Goal: Book appointment/travel/reservation

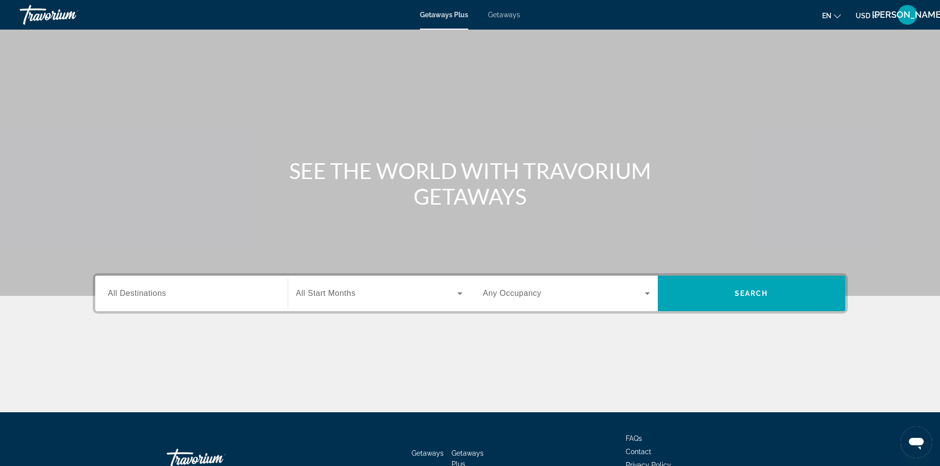
click at [167, 296] on input "Destination All Destinations" at bounding box center [191, 294] width 167 height 12
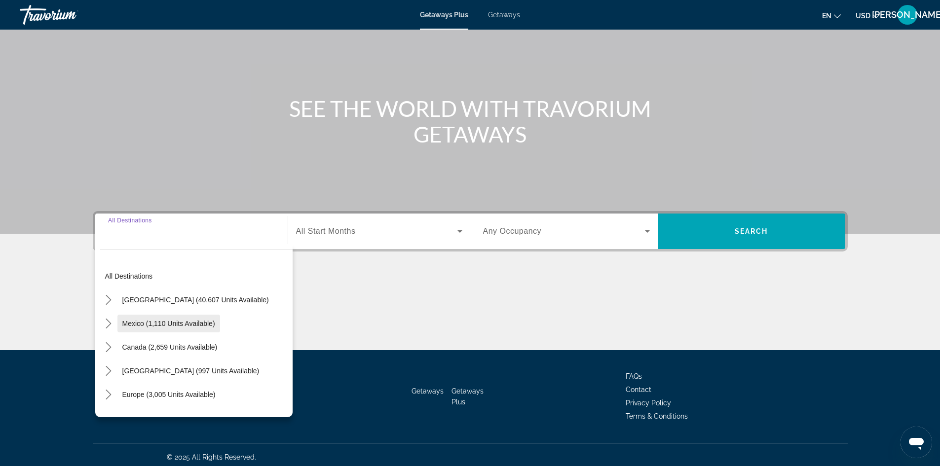
scroll to position [67, 0]
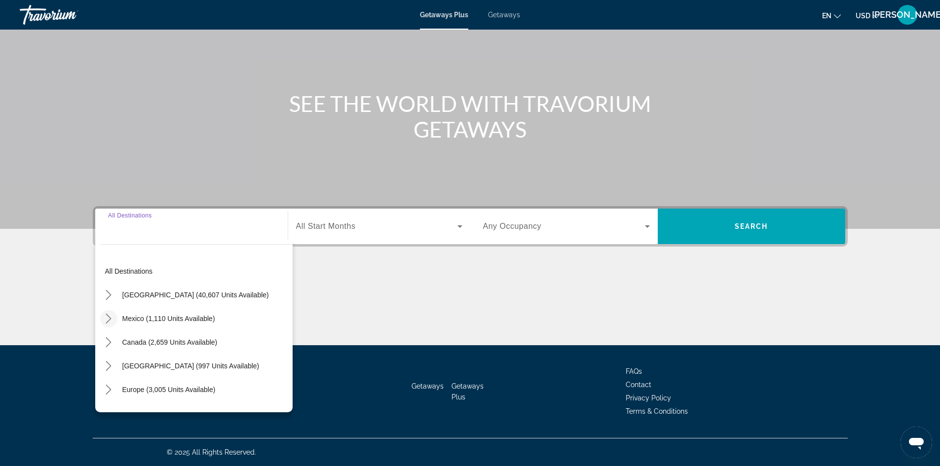
click at [109, 314] on icon "Toggle Mexico (1,110 units available) submenu" at bounding box center [109, 319] width 10 height 10
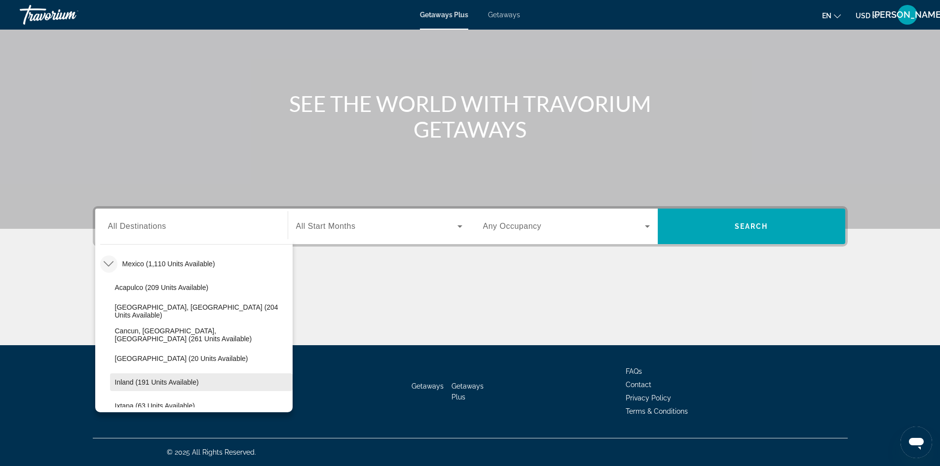
scroll to position [52, 0]
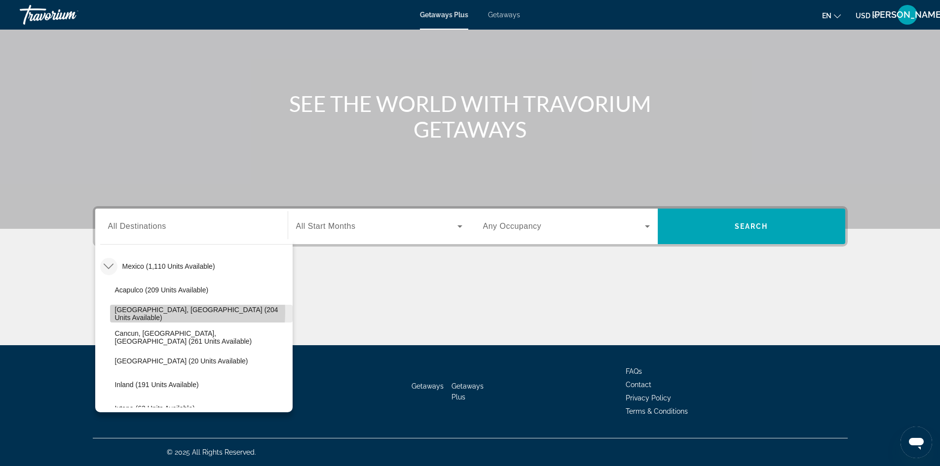
click at [137, 312] on span "[GEOGRAPHIC_DATA], [GEOGRAPHIC_DATA] (204 units available)" at bounding box center [201, 314] width 173 height 16
type input "**********"
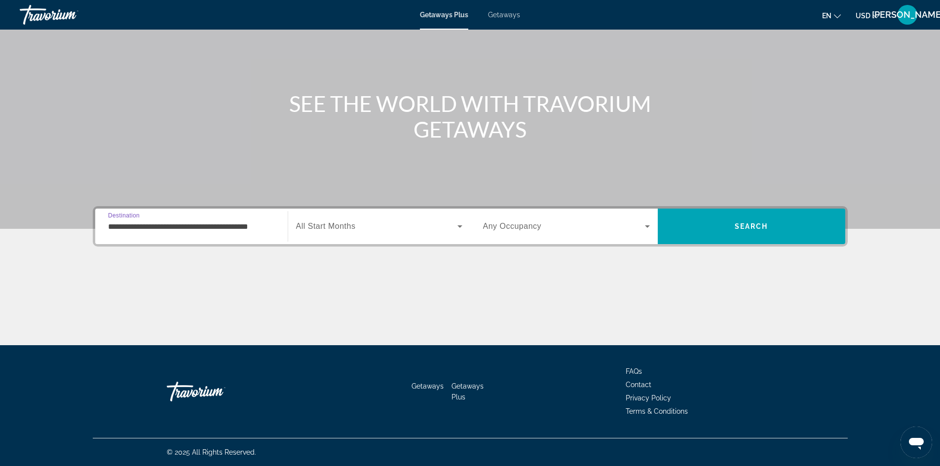
click at [333, 223] on span "All Start Months" at bounding box center [326, 226] width 60 height 8
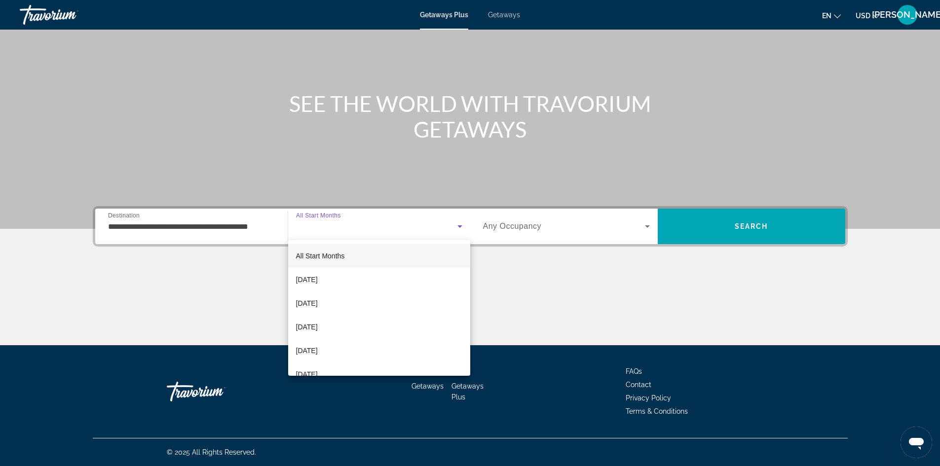
click at [499, 12] on div at bounding box center [470, 233] width 940 height 466
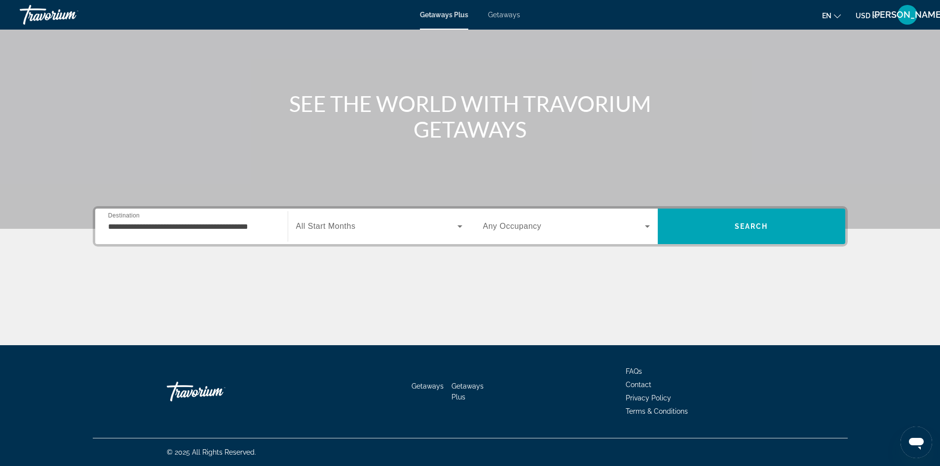
click at [500, 10] on div "Getaways Plus Getaways en English Español Français Italiano Português русский U…" at bounding box center [470, 15] width 940 height 26
click at [500, 17] on span "Getaways" at bounding box center [504, 15] width 32 height 8
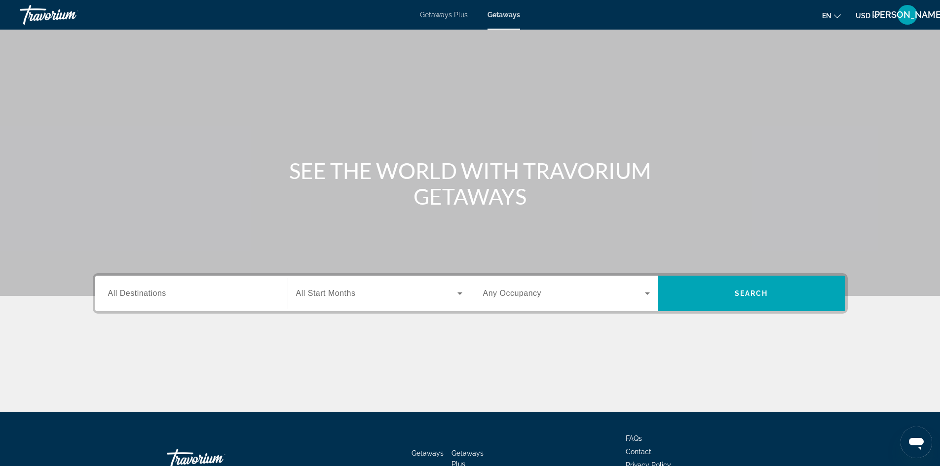
click at [138, 289] on div "Destination All Destinations" at bounding box center [191, 294] width 167 height 28
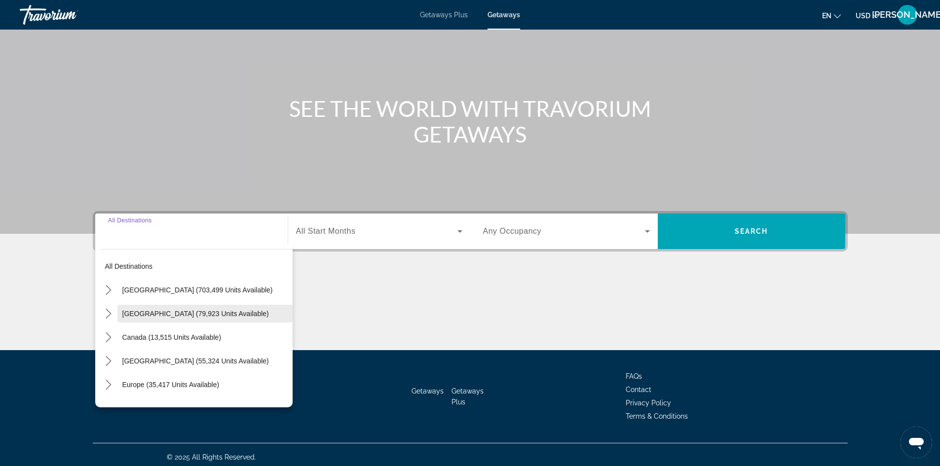
scroll to position [67, 0]
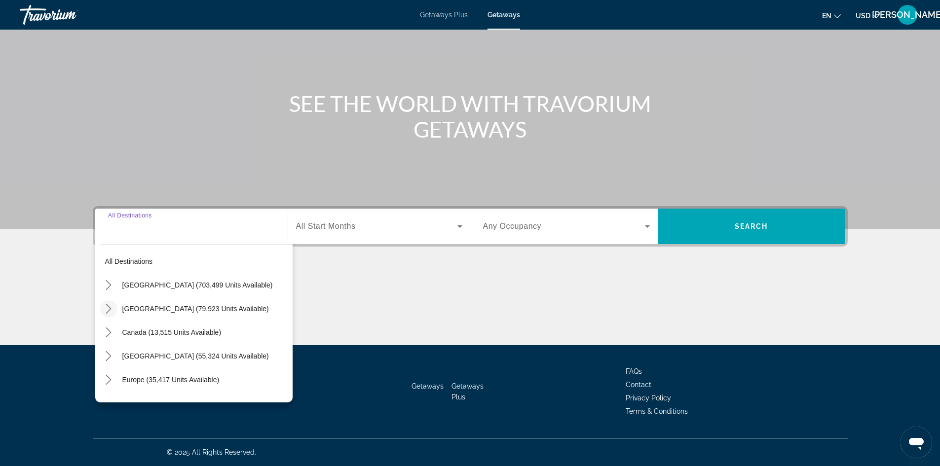
click at [110, 306] on icon "Toggle Mexico (79,923 units available) submenu" at bounding box center [109, 309] width 10 height 10
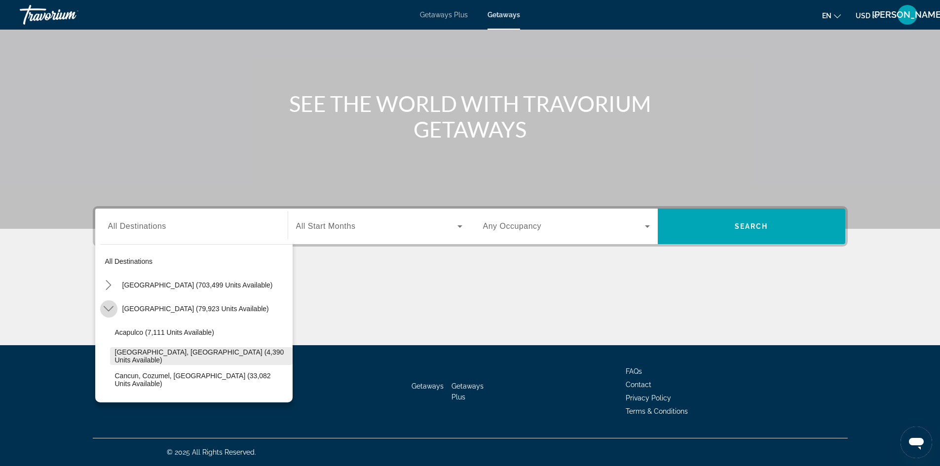
scroll to position [52, 0]
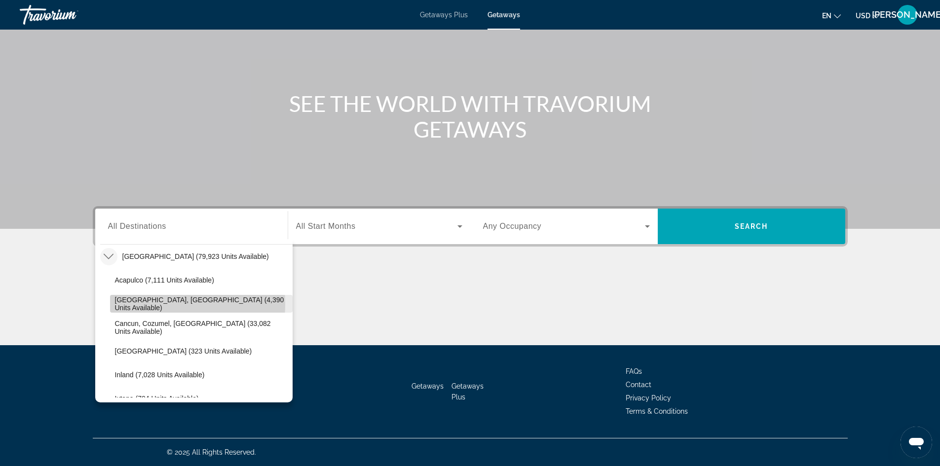
click at [137, 304] on span "[GEOGRAPHIC_DATA], [GEOGRAPHIC_DATA] (4,390 units available)" at bounding box center [201, 304] width 173 height 16
type input "**********"
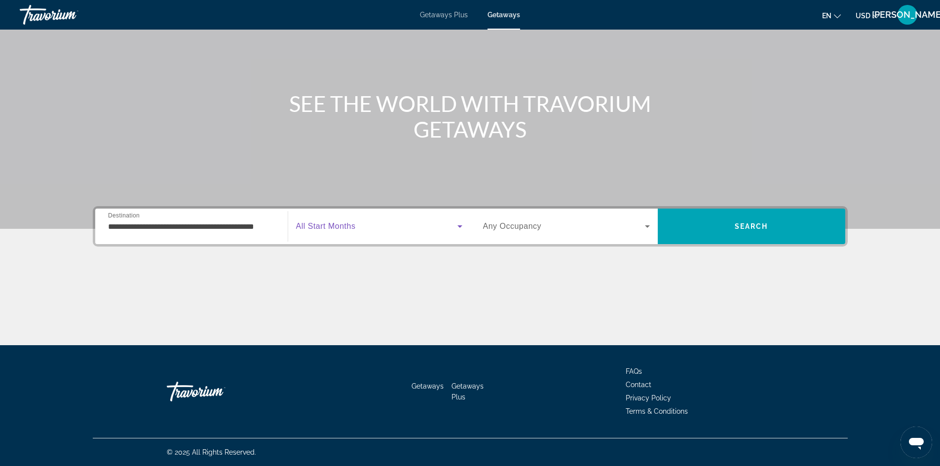
click at [367, 226] on span "Search widget" at bounding box center [376, 227] width 161 height 12
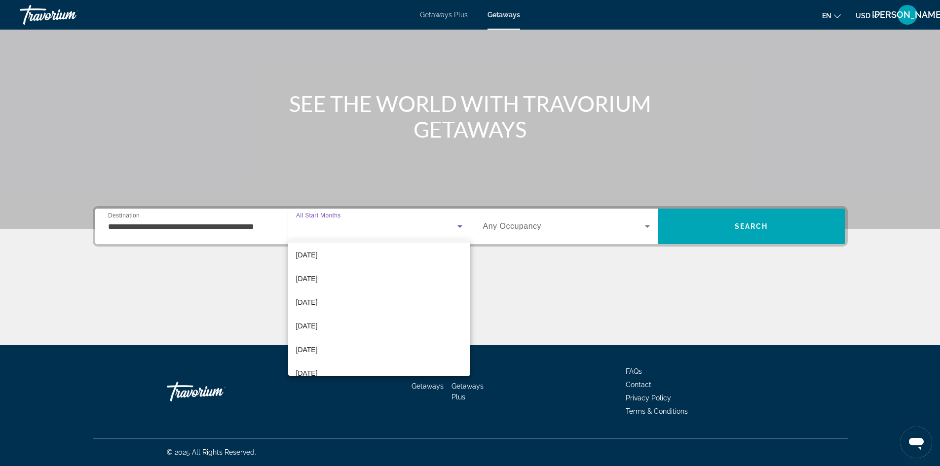
scroll to position [99, 0]
click at [316, 320] on span "[DATE]" at bounding box center [307, 323] width 22 height 12
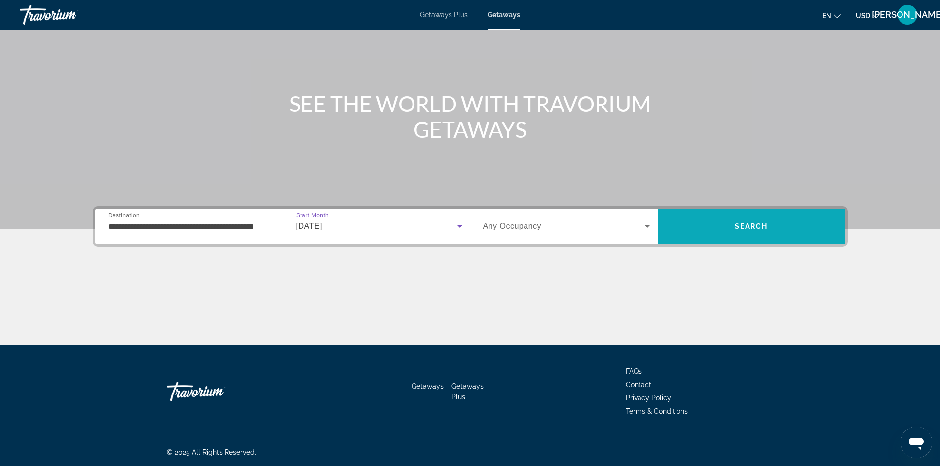
click at [728, 224] on span "Search" at bounding box center [751, 227] width 187 height 24
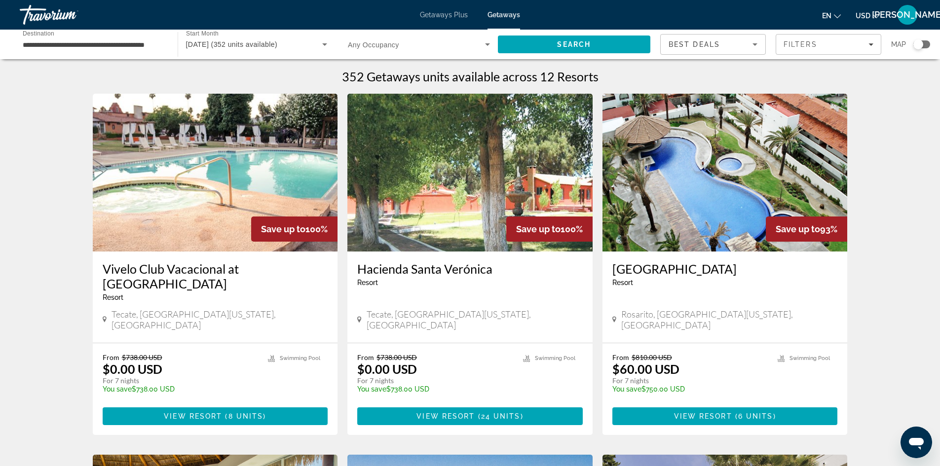
click at [434, 14] on span "Getaways Plus" at bounding box center [444, 15] width 48 height 8
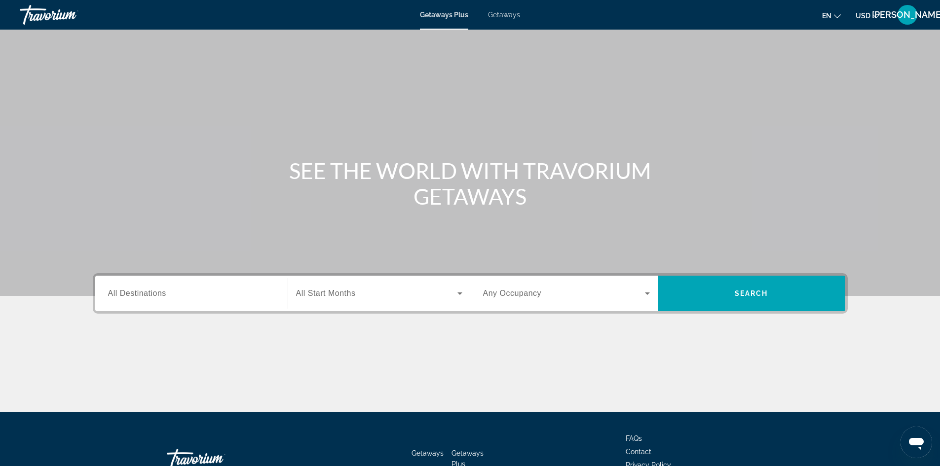
click at [175, 286] on div "Search widget" at bounding box center [191, 294] width 167 height 28
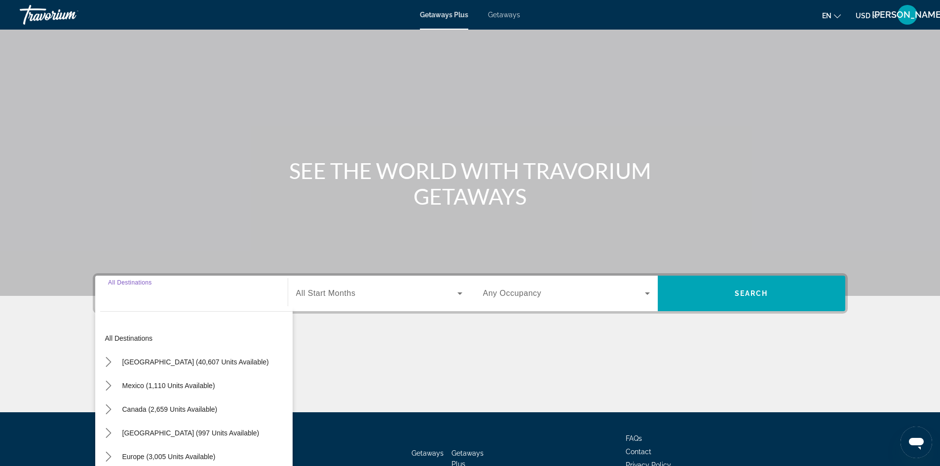
scroll to position [67, 0]
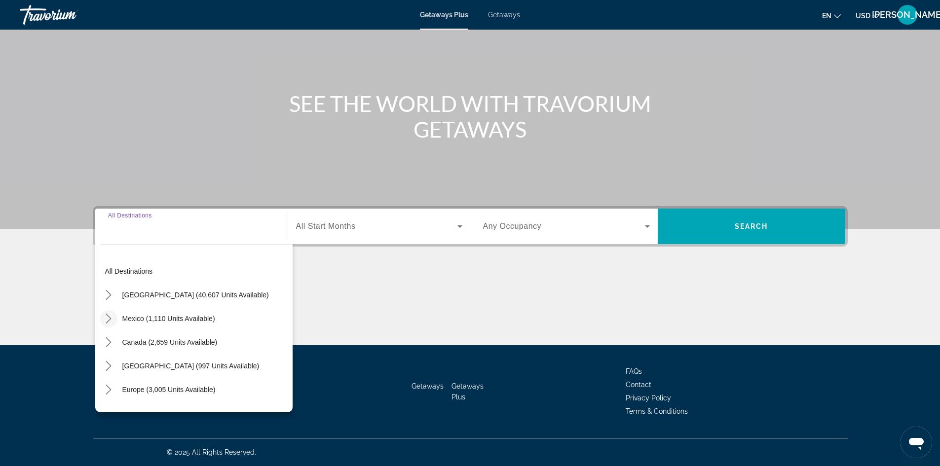
click at [108, 319] on icon "Toggle Mexico (1,110 units available) submenu" at bounding box center [109, 319] width 10 height 10
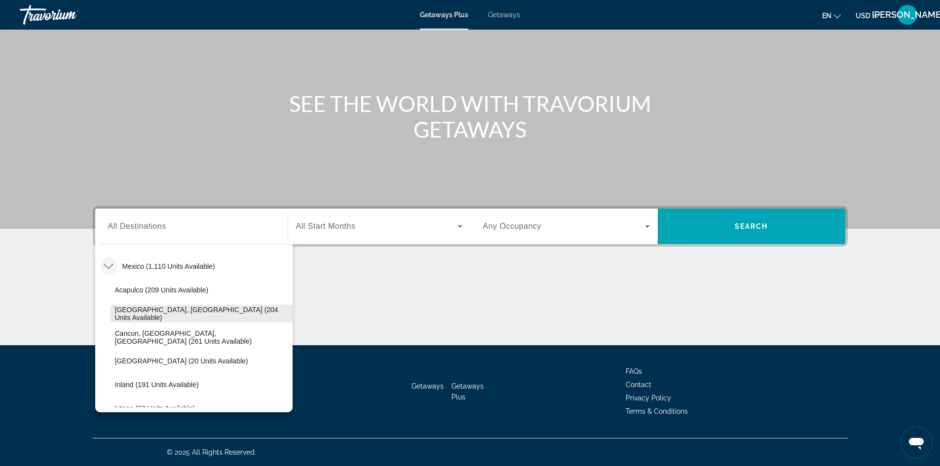
click at [140, 318] on span "Select destination: Baja Peninsula, Los Cabos (204 units available)" at bounding box center [201, 314] width 183 height 24
type input "**********"
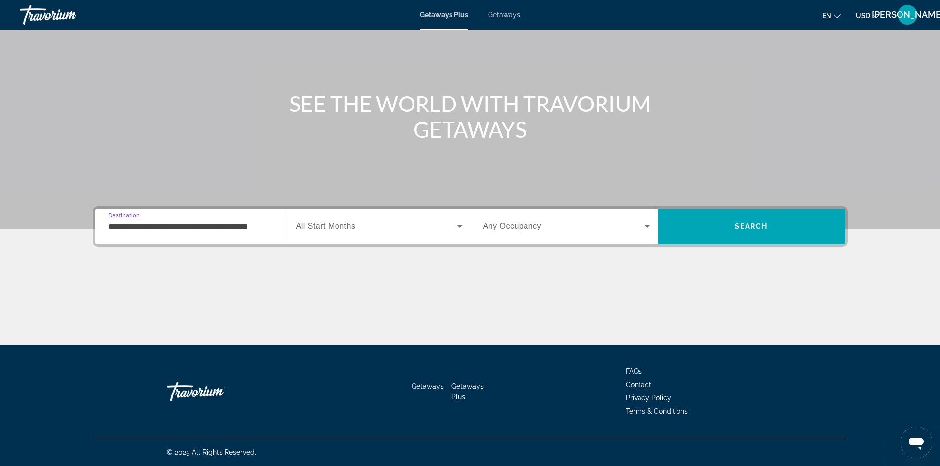
click at [385, 228] on span "Search widget" at bounding box center [376, 227] width 161 height 12
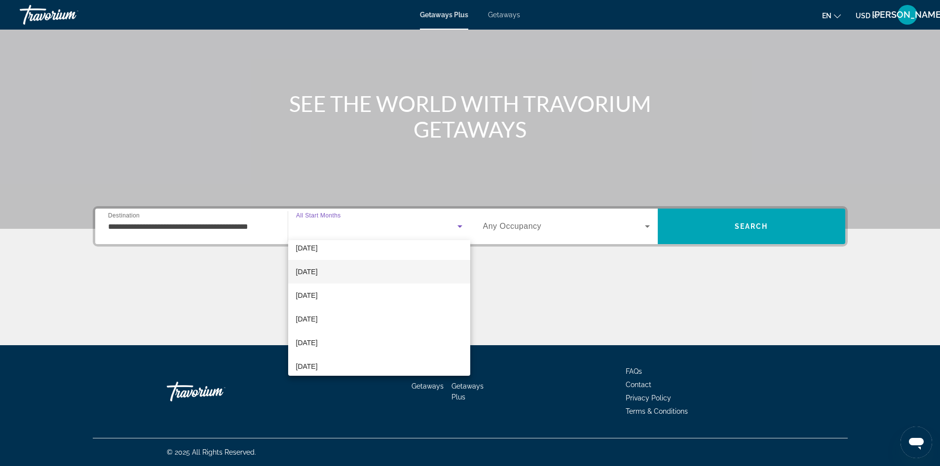
scroll to position [148, 0]
click at [314, 298] on span "[DATE]" at bounding box center [307, 298] width 22 height 12
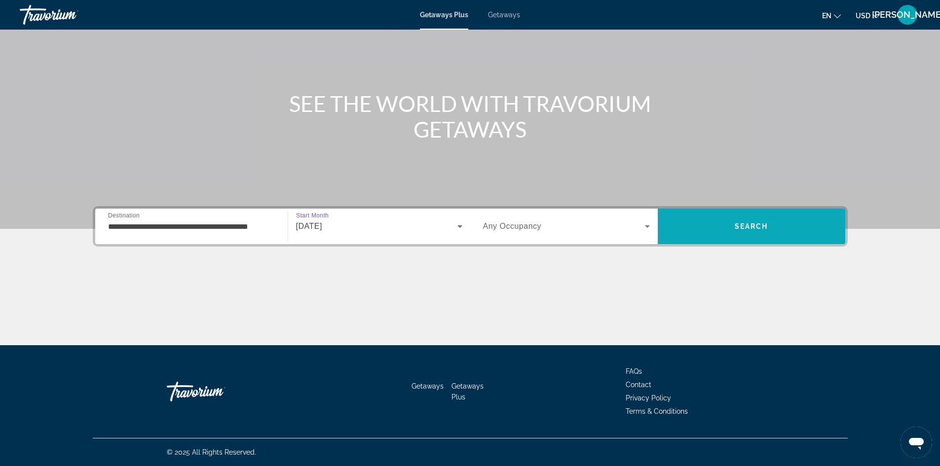
click at [732, 231] on span "Search" at bounding box center [751, 227] width 187 height 24
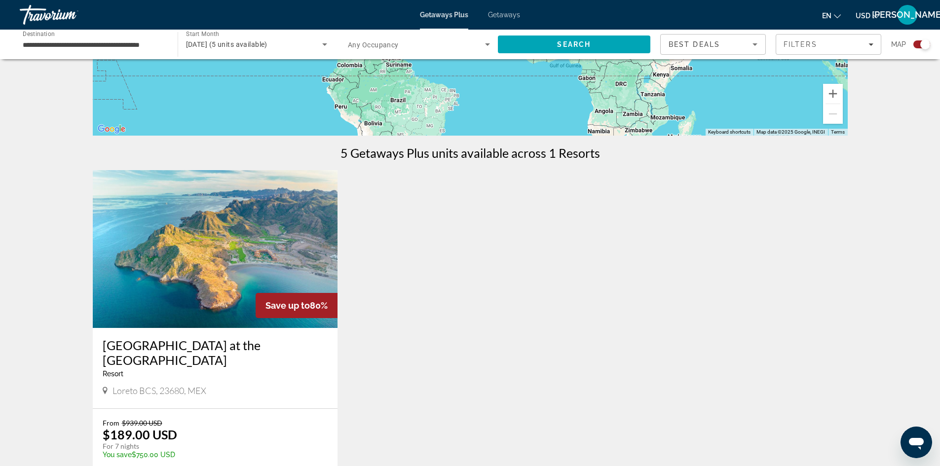
scroll to position [247, 0]
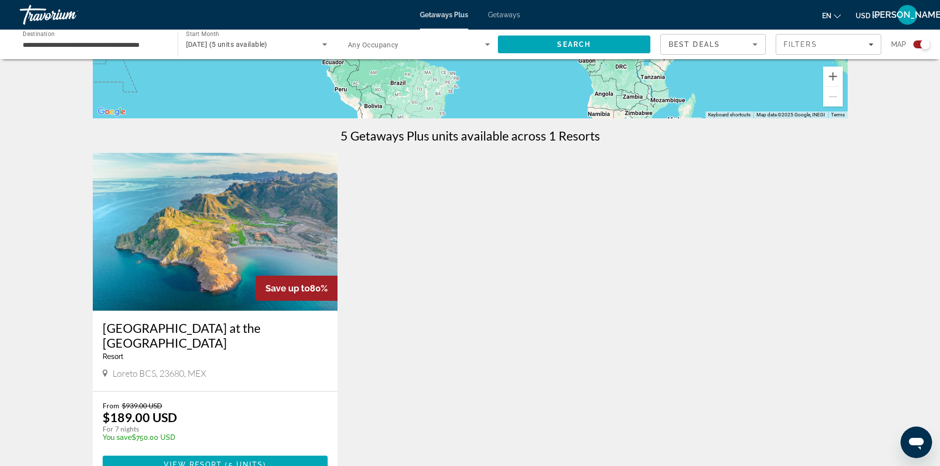
click at [251, 242] on img "Main content" at bounding box center [215, 232] width 245 height 158
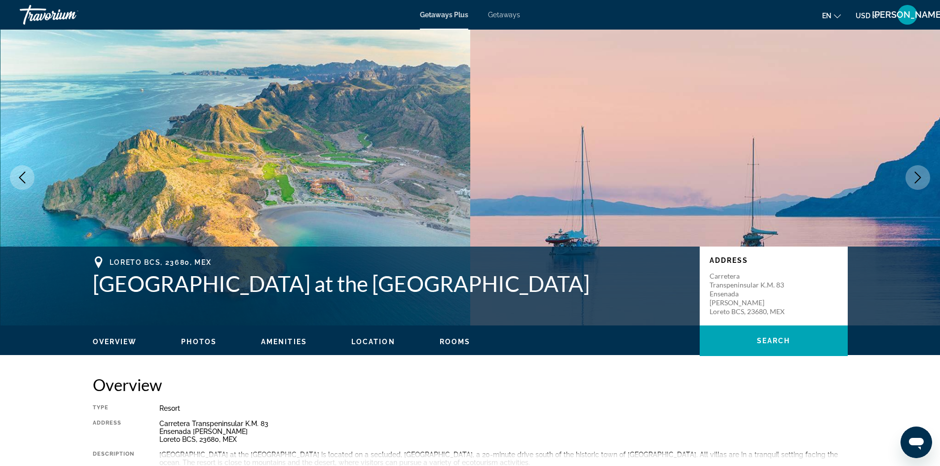
click at [916, 175] on icon "Next image" at bounding box center [918, 178] width 12 height 12
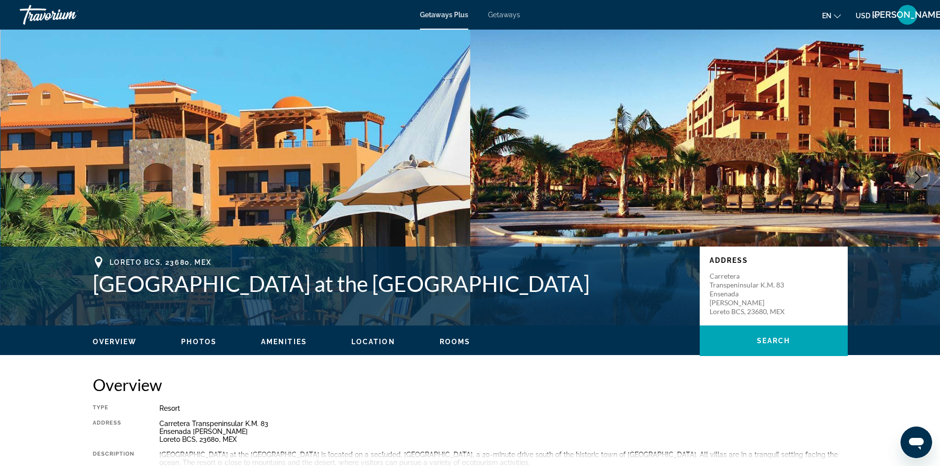
click at [916, 175] on icon "Next image" at bounding box center [918, 178] width 12 height 12
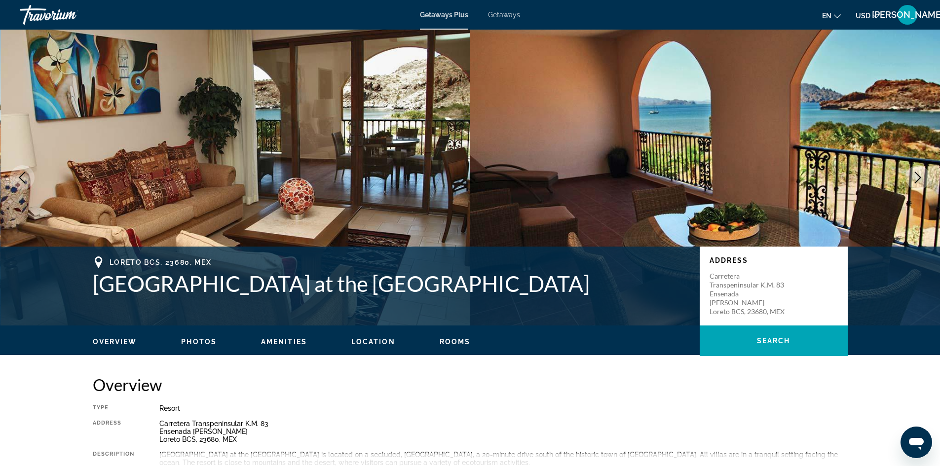
click at [916, 175] on icon "Next image" at bounding box center [918, 178] width 12 height 12
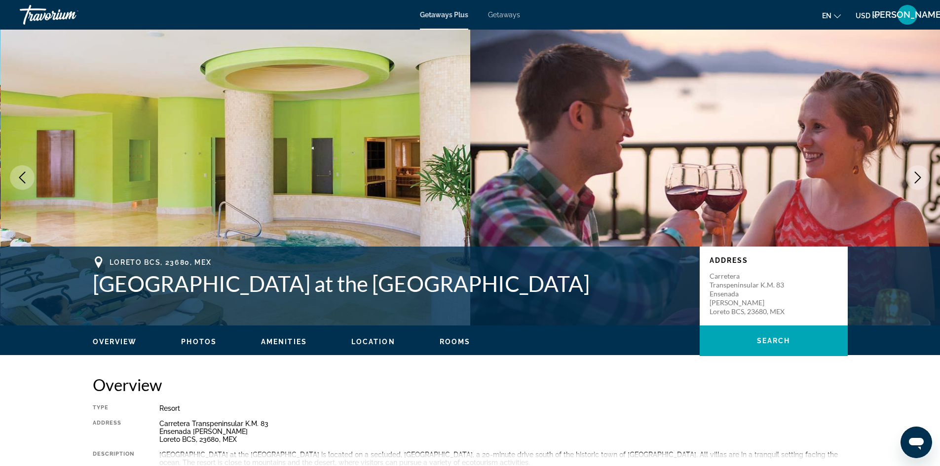
click at [499, 14] on span "Getaways" at bounding box center [504, 15] width 32 height 8
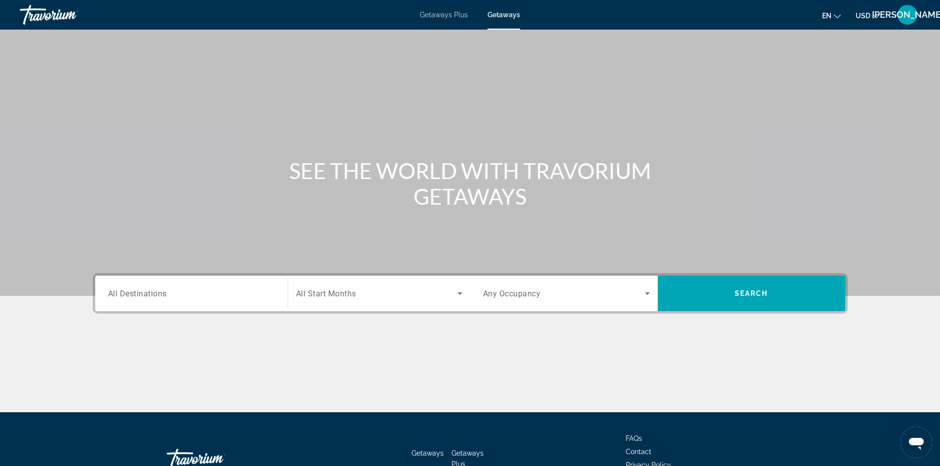
click at [155, 294] on span "All Destinations" at bounding box center [137, 293] width 59 height 9
click at [155, 294] on input "Destination All Destinations" at bounding box center [191, 294] width 167 height 12
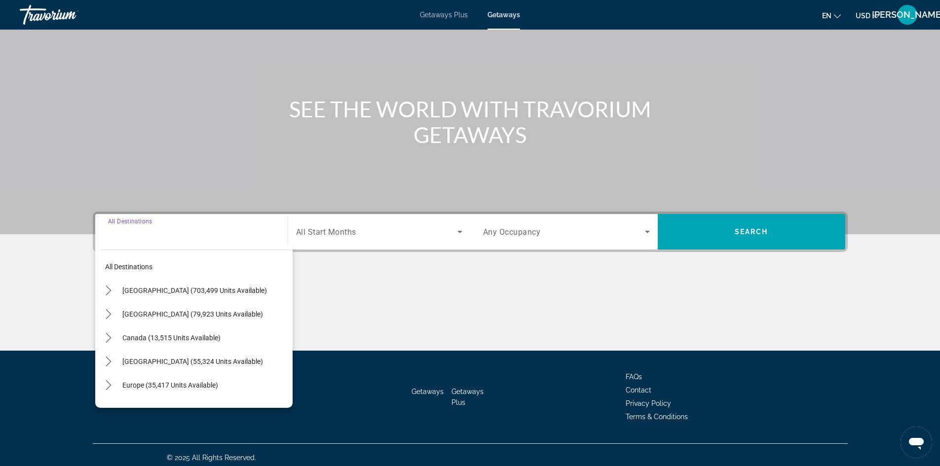
scroll to position [67, 0]
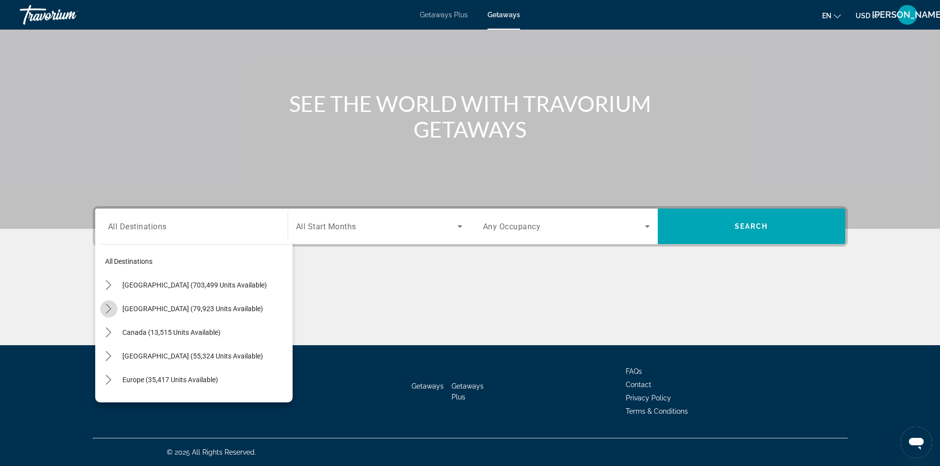
click at [110, 309] on icon "Toggle Mexico (79,923 units available) submenu" at bounding box center [109, 309] width 10 height 10
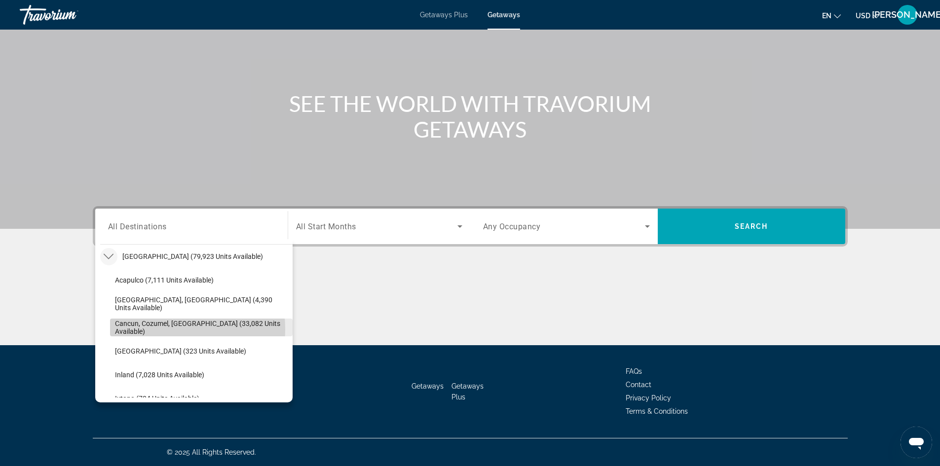
click at [135, 330] on span "Cancun, Cozumel, [GEOGRAPHIC_DATA] (33,082 units available)" at bounding box center [201, 328] width 173 height 16
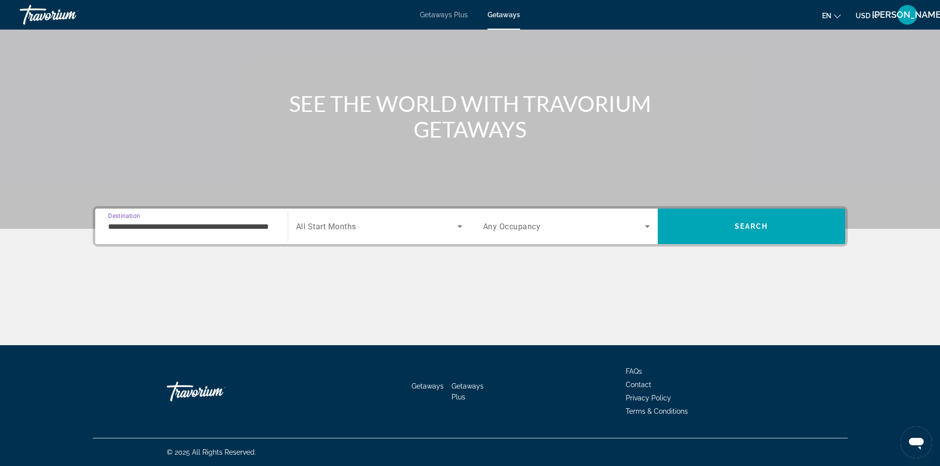
click at [136, 222] on input "**********" at bounding box center [191, 227] width 167 height 12
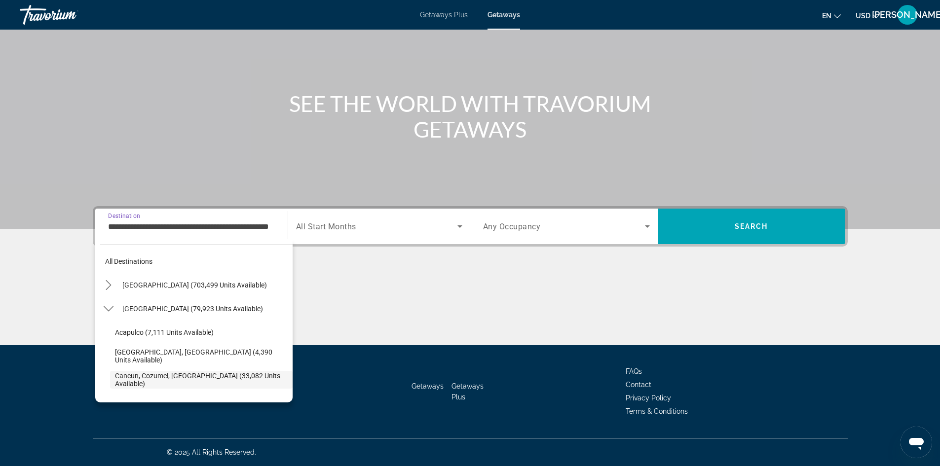
scroll to position [59, 0]
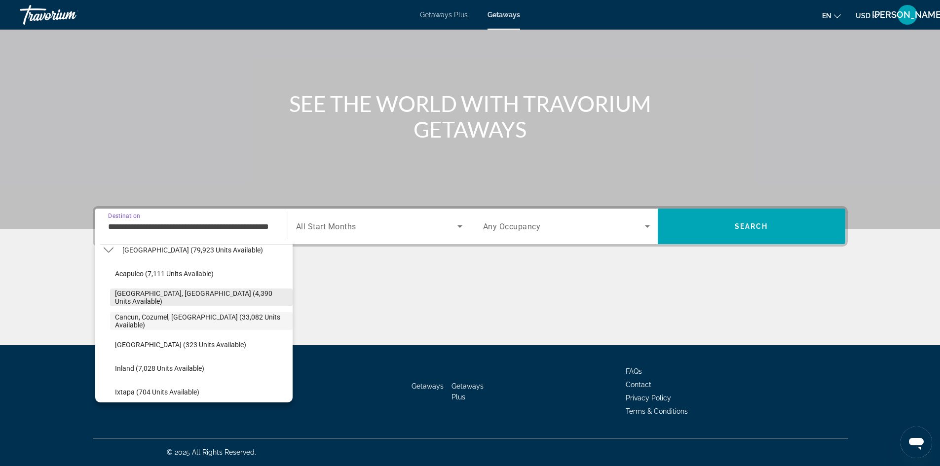
click at [141, 300] on span "[GEOGRAPHIC_DATA], [GEOGRAPHIC_DATA] (4,390 units available)" at bounding box center [201, 298] width 173 height 16
type input "**********"
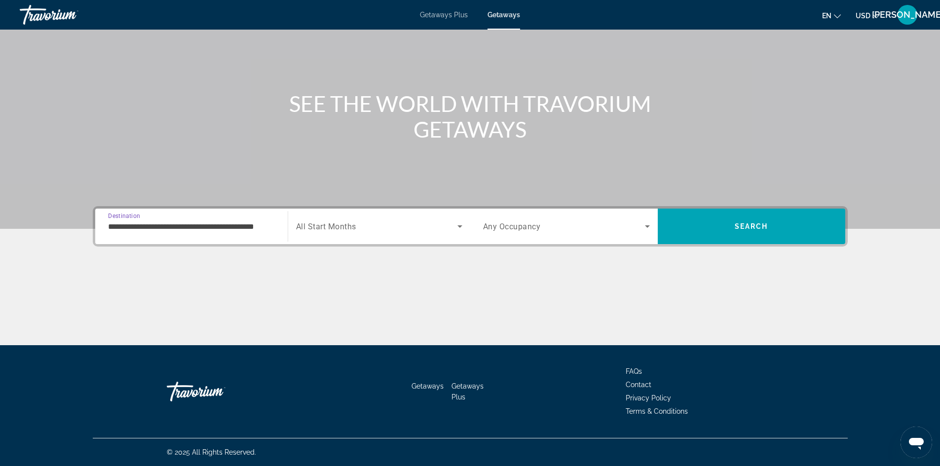
click at [352, 220] on div "Search widget" at bounding box center [379, 227] width 166 height 28
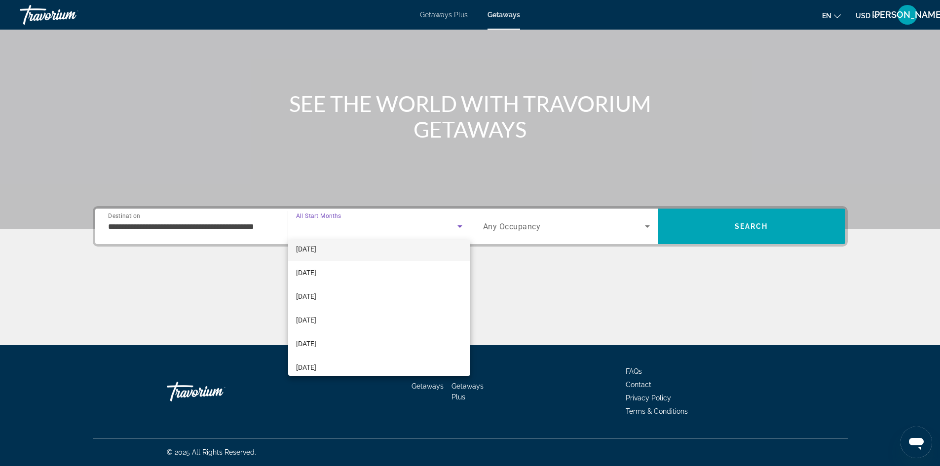
scroll to position [197, 0]
click at [335, 245] on mat-option "[DATE]" at bounding box center [379, 248] width 182 height 24
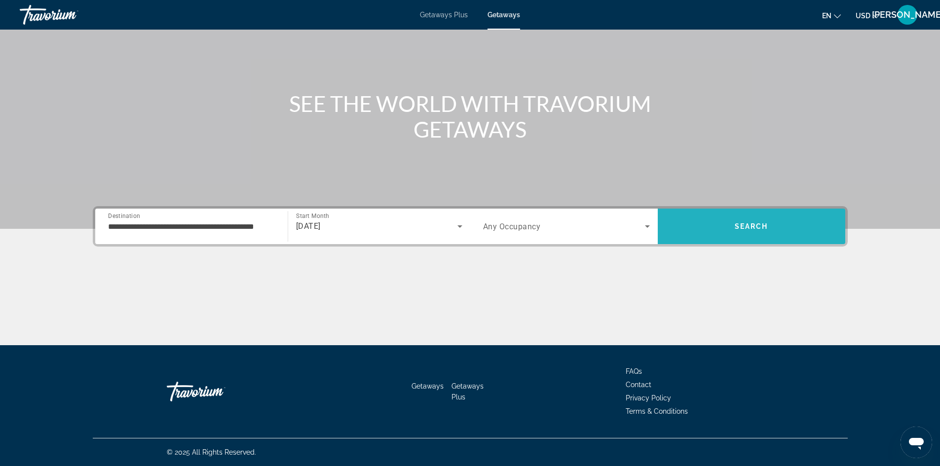
click at [716, 219] on span "Search" at bounding box center [751, 227] width 187 height 24
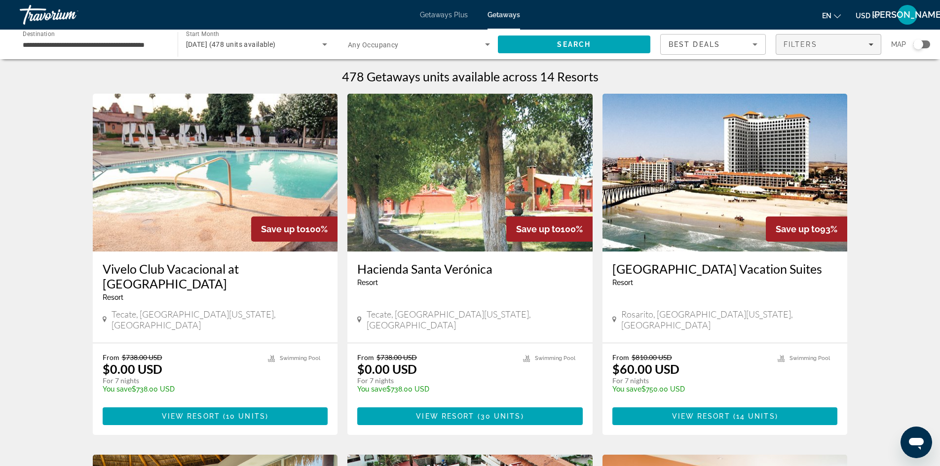
click at [820, 49] on span "Filters" at bounding box center [828, 45] width 105 height 24
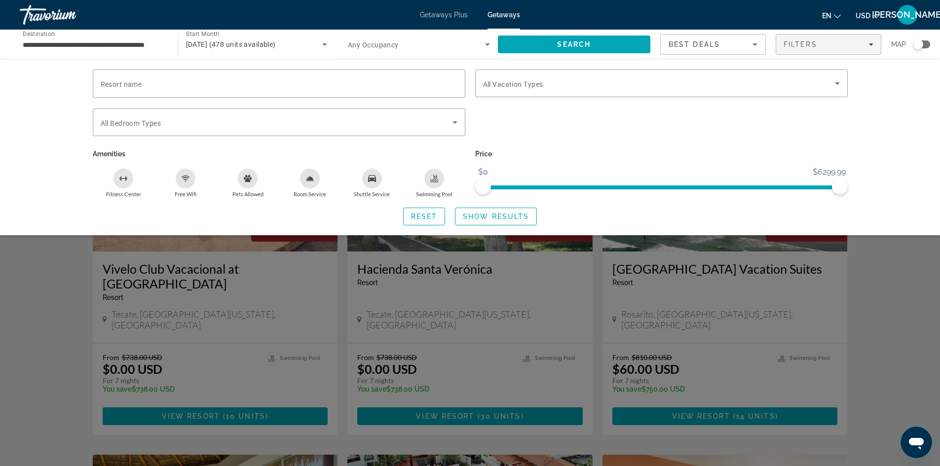
click at [878, 127] on div "Resort name Vacation Types All Vacation Types Bedroom Types All Bedroom Types A…" at bounding box center [470, 147] width 940 height 176
click at [462, 214] on span "Search widget" at bounding box center [495, 217] width 81 height 24
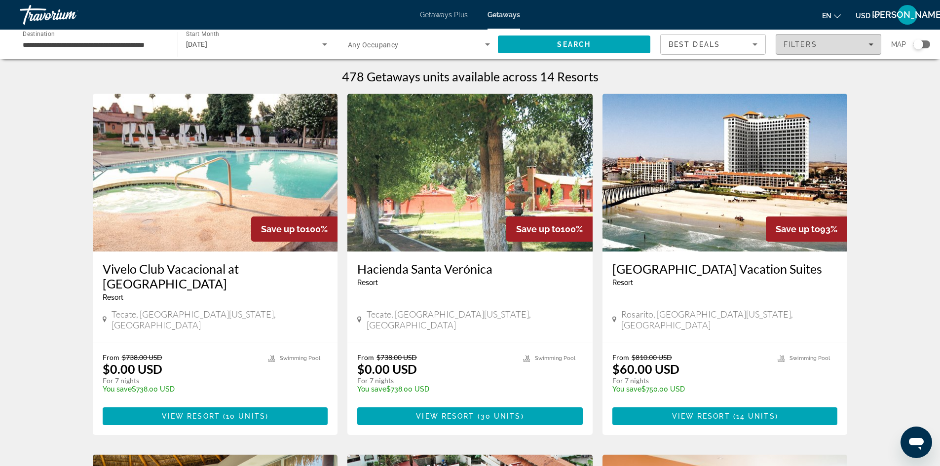
click at [823, 42] on div "Filters" at bounding box center [828, 44] width 90 height 8
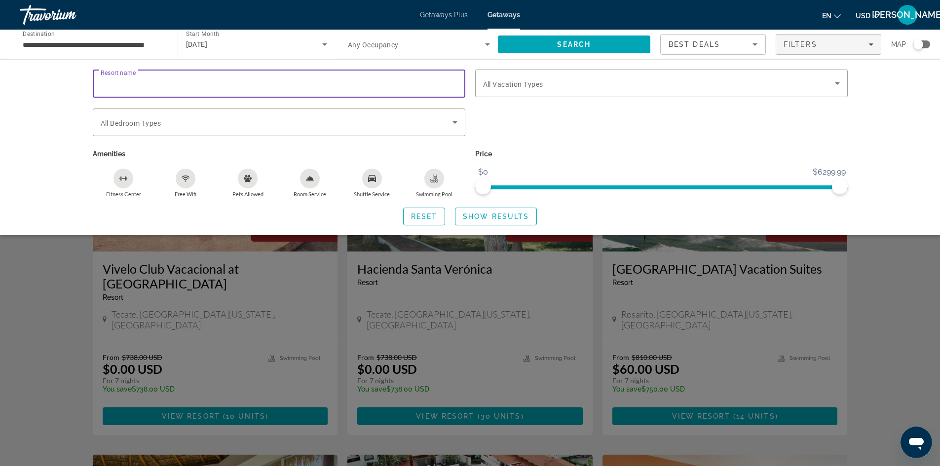
click at [218, 88] on input "Resort name" at bounding box center [279, 84] width 357 height 12
type input "*****"
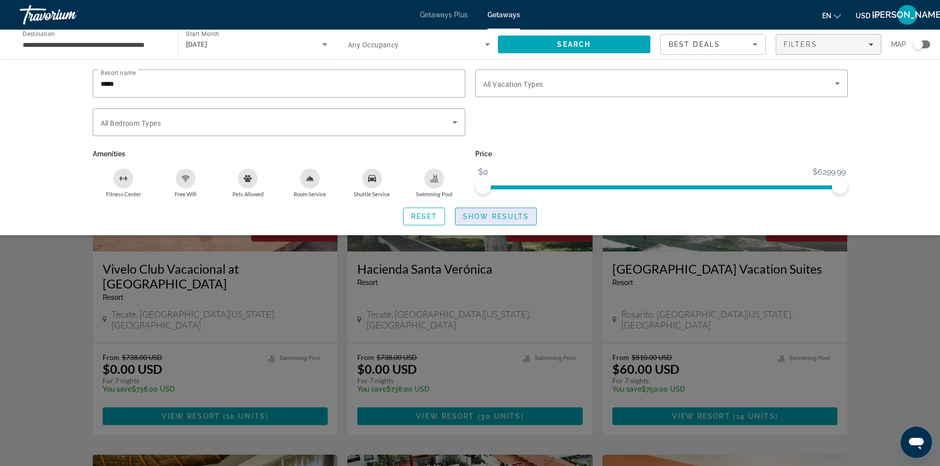
click at [484, 216] on span "Show Results" at bounding box center [496, 217] width 66 height 8
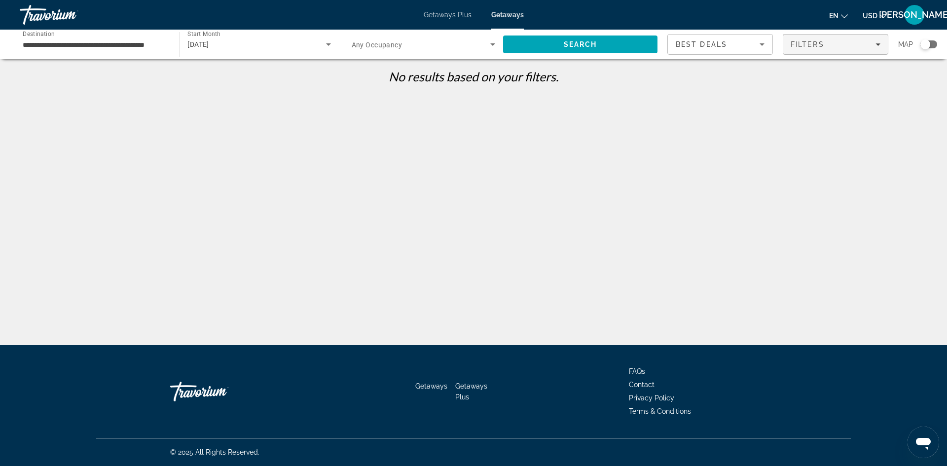
click at [838, 51] on span "Filters" at bounding box center [835, 45] width 105 height 24
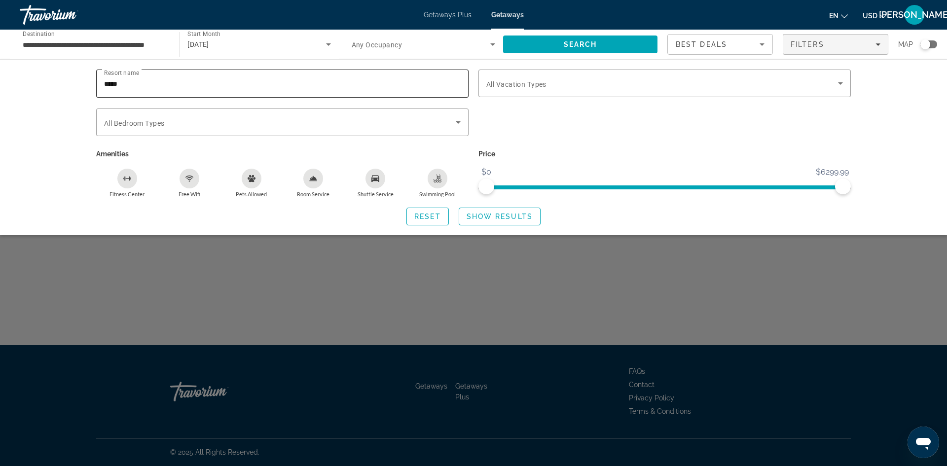
click at [149, 89] on div "*****" at bounding box center [282, 84] width 357 height 28
type input "*"
type input "**********"
click at [493, 219] on span "Show Results" at bounding box center [500, 217] width 66 height 8
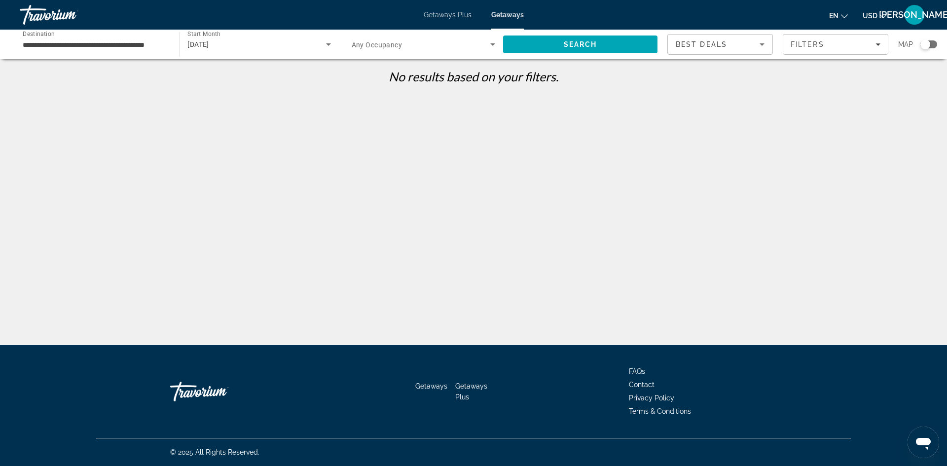
drag, startPoint x: 808, startPoint y: 44, endPoint x: 756, endPoint y: 41, distance: 51.9
click at [808, 44] on span "Filters" at bounding box center [808, 44] width 34 height 8
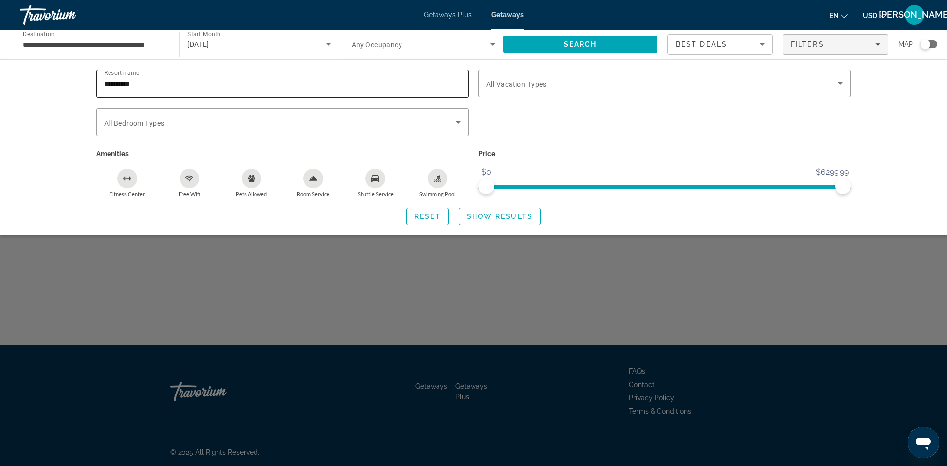
click at [380, 77] on div "**********" at bounding box center [282, 84] width 357 height 28
click at [414, 216] on span "Reset" at bounding box center [427, 217] width 27 height 8
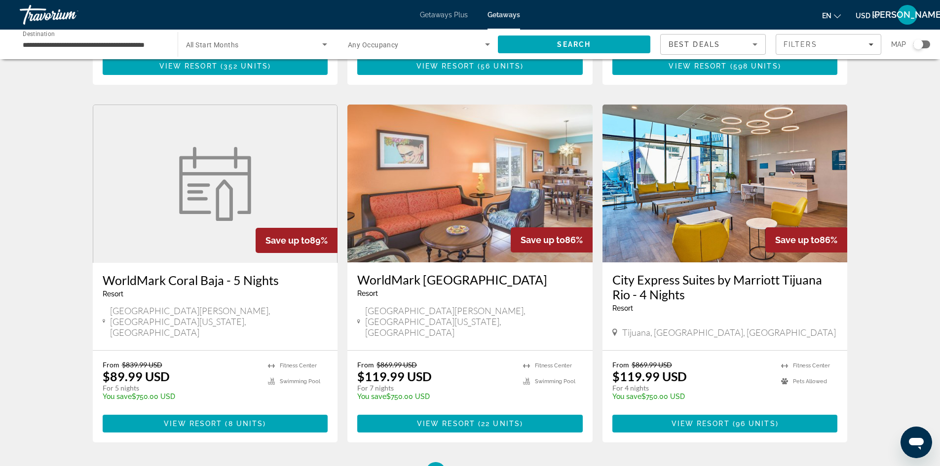
scroll to position [1135, 0]
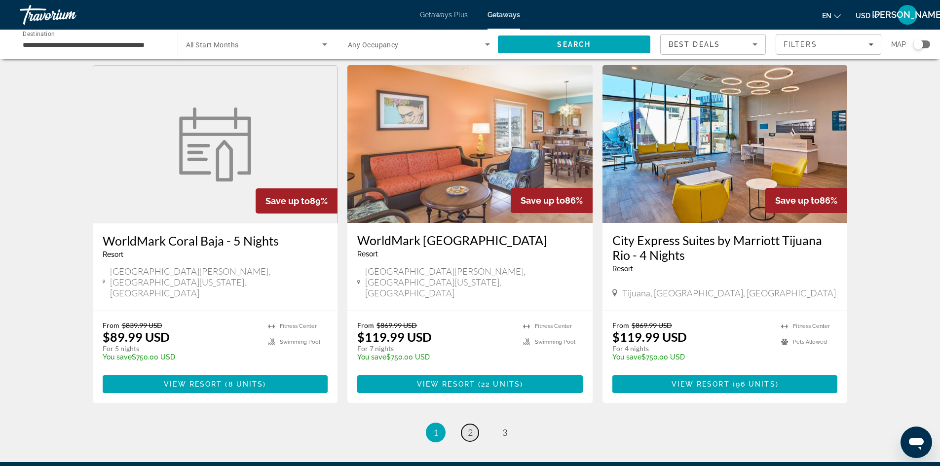
click at [474, 424] on link "page 2" at bounding box center [469, 432] width 17 height 17
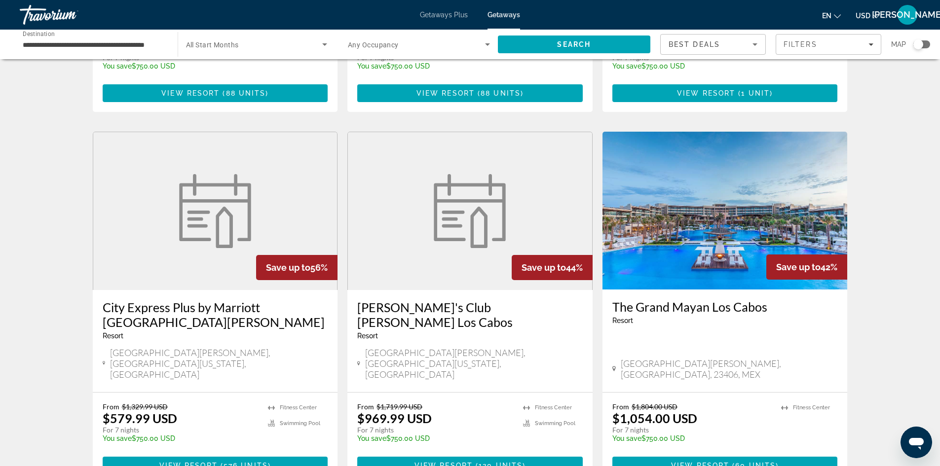
scroll to position [1085, 0]
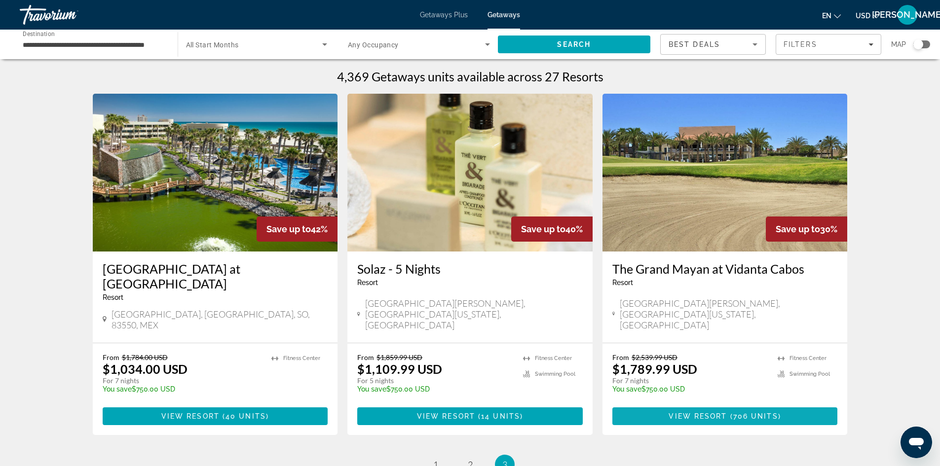
click at [727, 412] on span "Main content" at bounding box center [728, 416] width 3 height 8
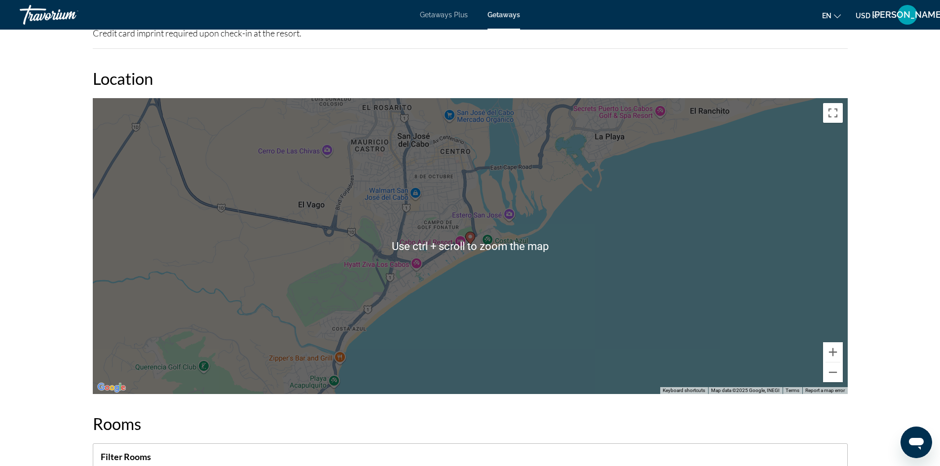
scroll to position [1381, 0]
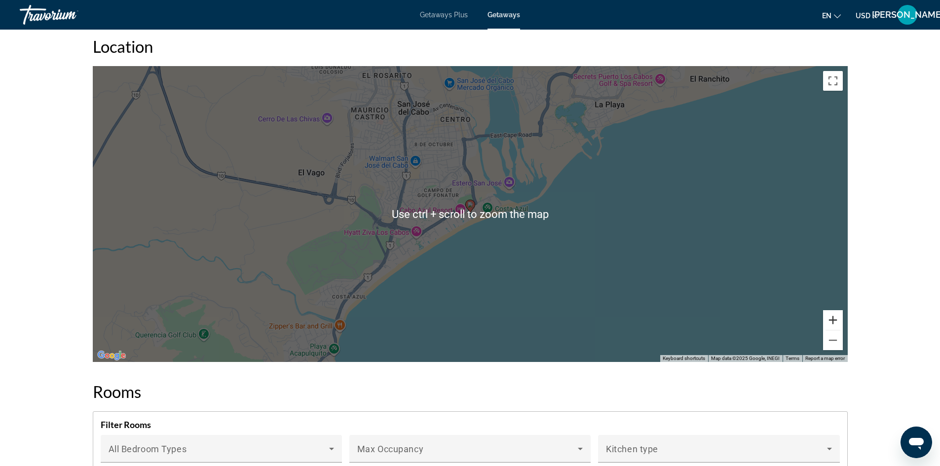
click at [832, 322] on button "Zoom in" at bounding box center [833, 320] width 20 height 20
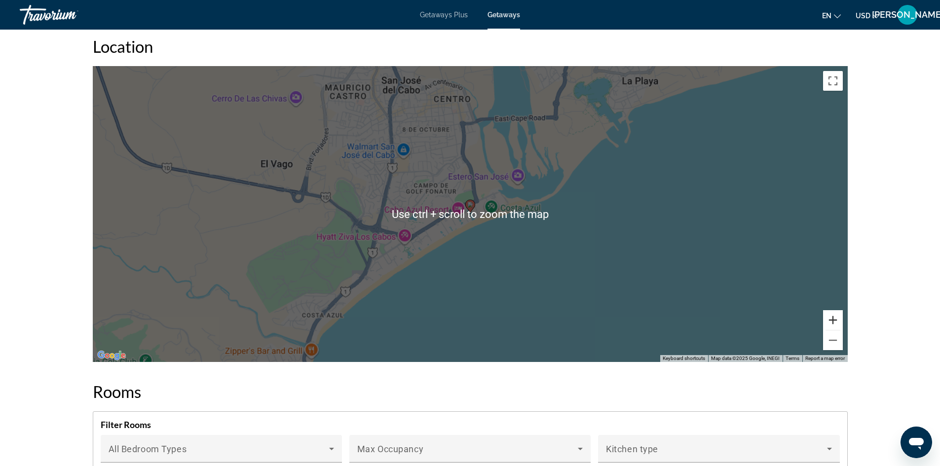
click at [832, 322] on button "Zoom in" at bounding box center [833, 320] width 20 height 20
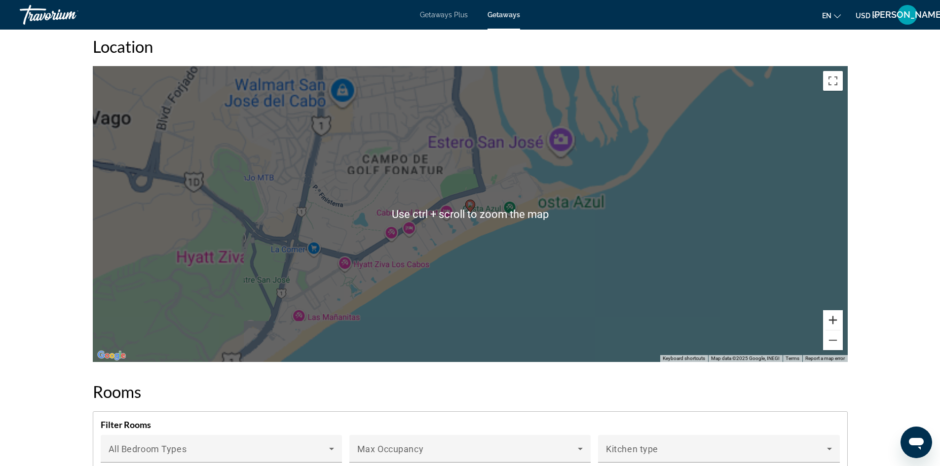
click at [832, 322] on button "Zoom in" at bounding box center [833, 320] width 20 height 20
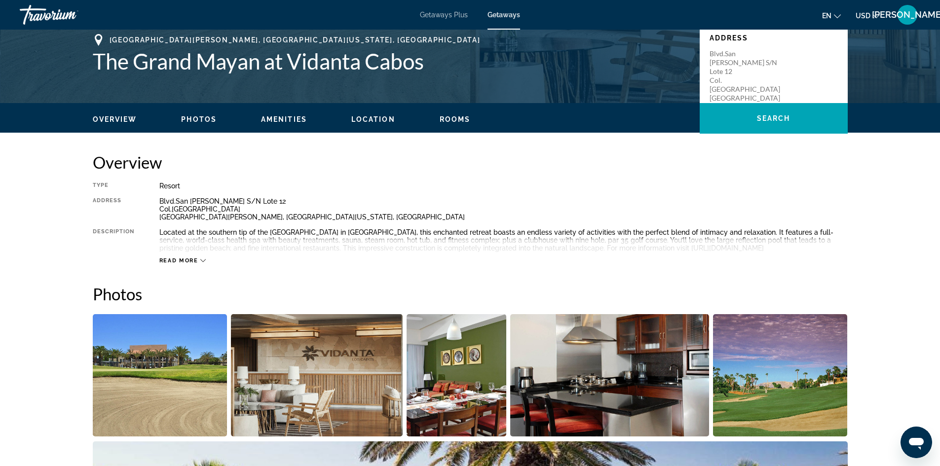
scroll to position [0, 0]
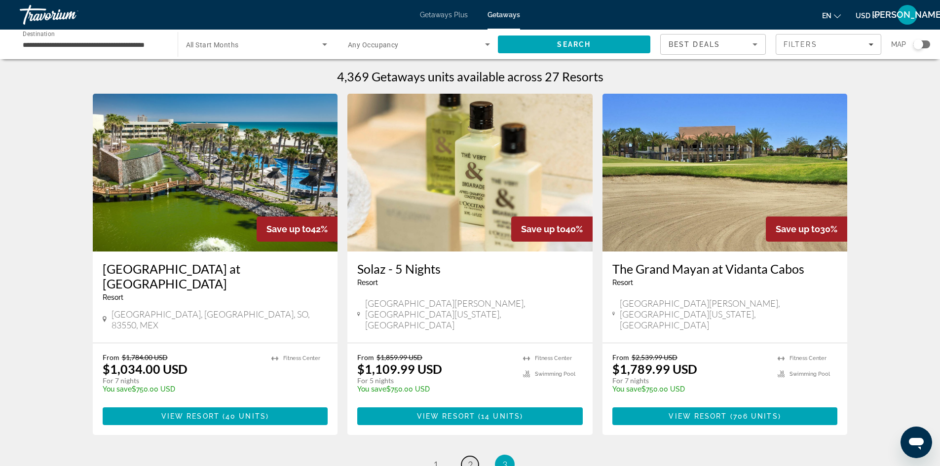
click at [472, 459] on span "2" at bounding box center [470, 464] width 5 height 11
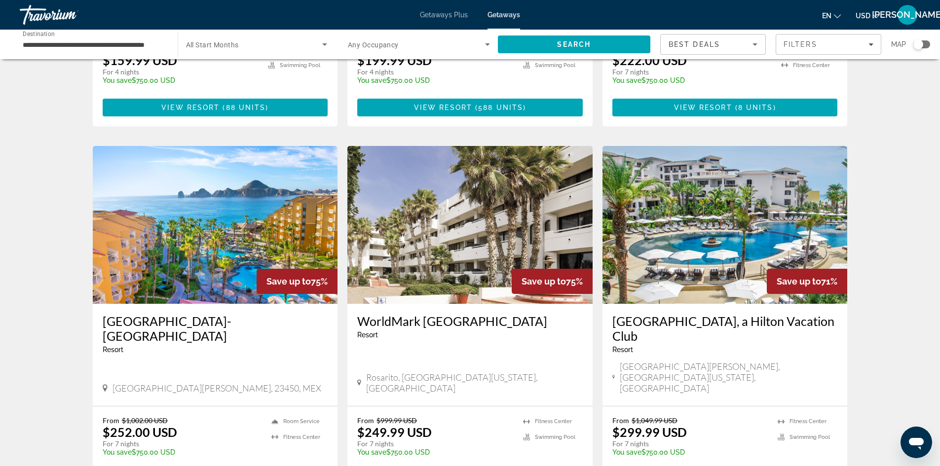
scroll to position [345, 0]
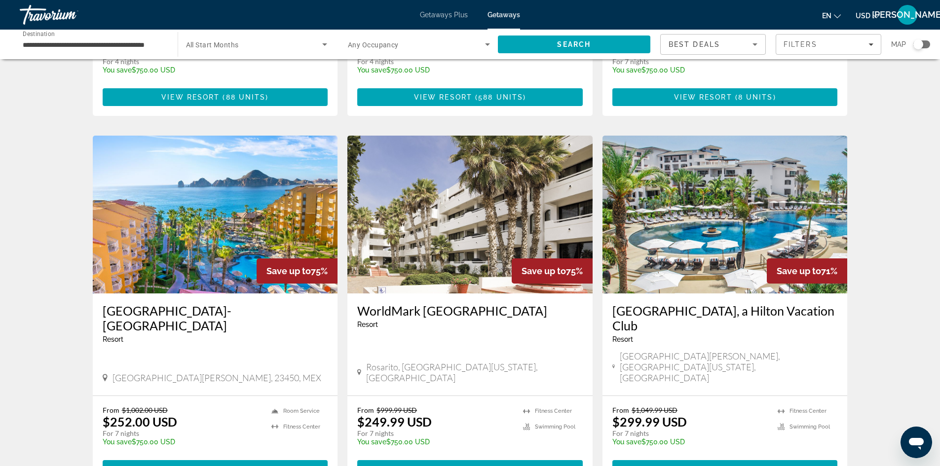
click at [225, 225] on img "Main content" at bounding box center [215, 215] width 245 height 158
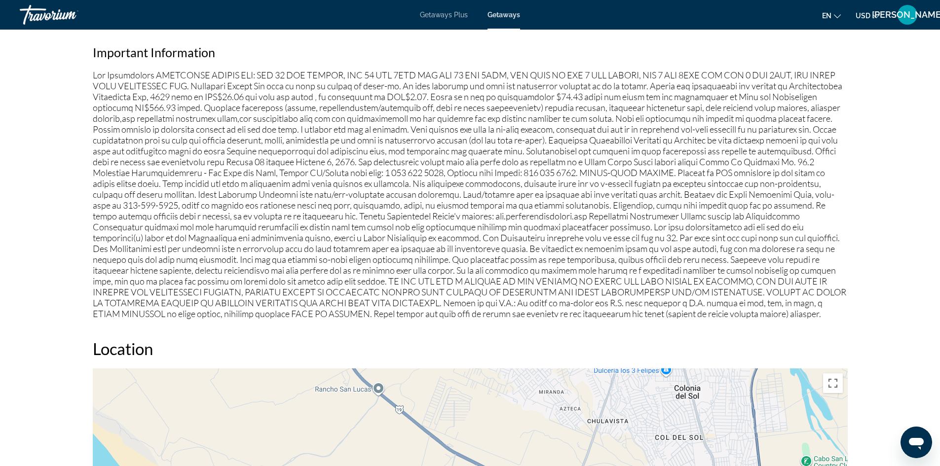
scroll to position [888, 0]
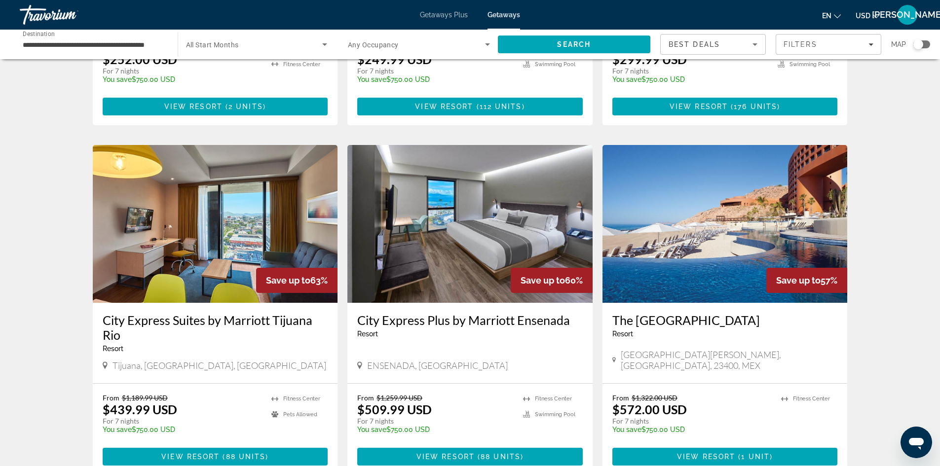
scroll to position [691, 0]
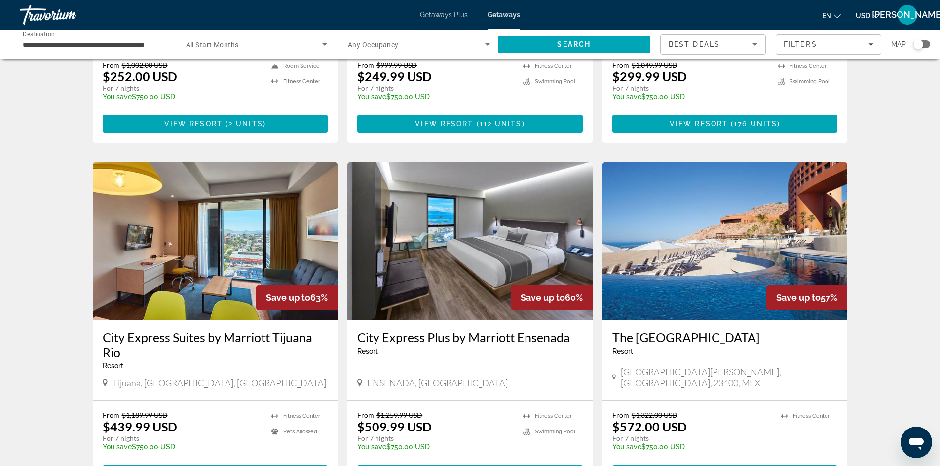
click at [708, 212] on img "Main content" at bounding box center [724, 241] width 245 height 158
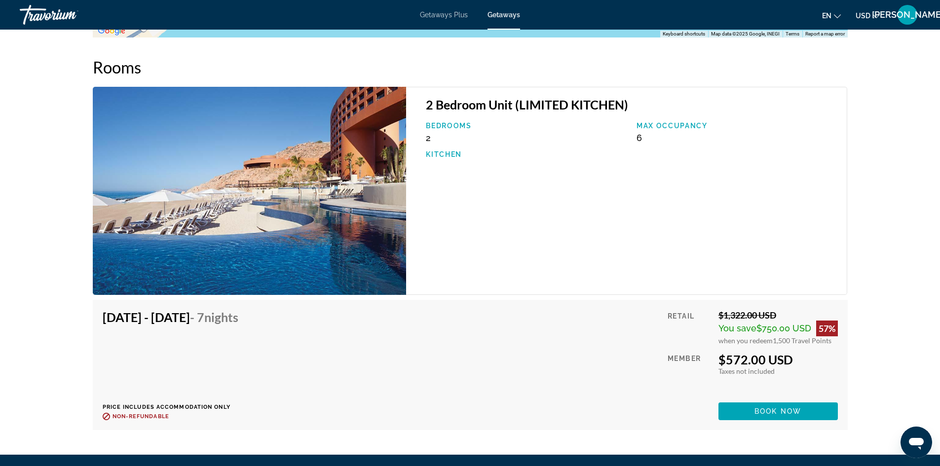
scroll to position [1529, 0]
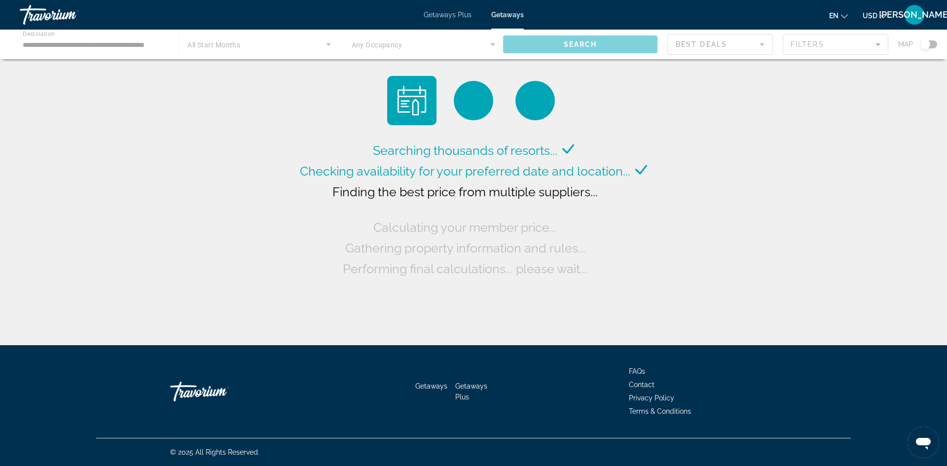
click at [458, 12] on span "Getaways Plus" at bounding box center [448, 15] width 48 height 8
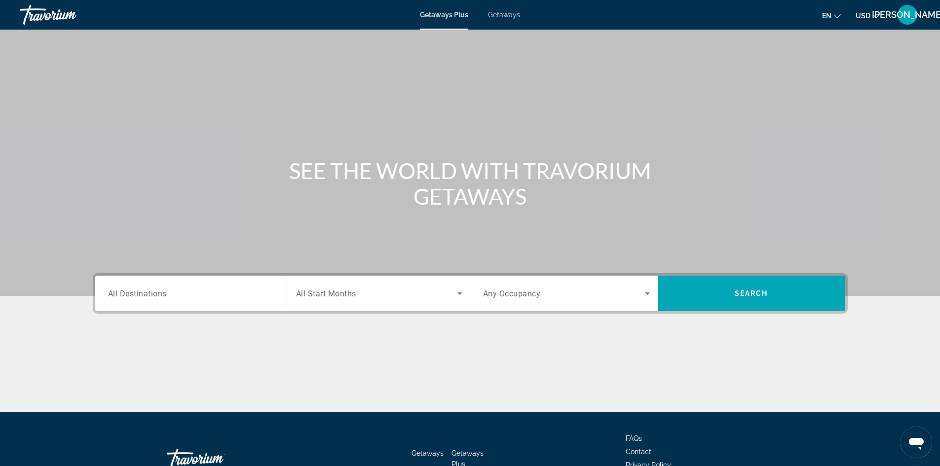
click at [503, 12] on span "Getaways" at bounding box center [504, 15] width 32 height 8
click at [193, 296] on input "Destination All Destinations" at bounding box center [191, 294] width 167 height 12
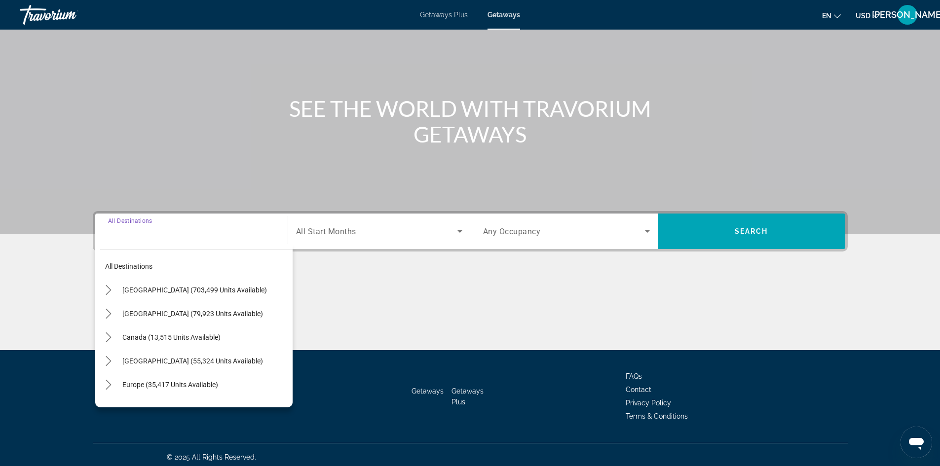
scroll to position [67, 0]
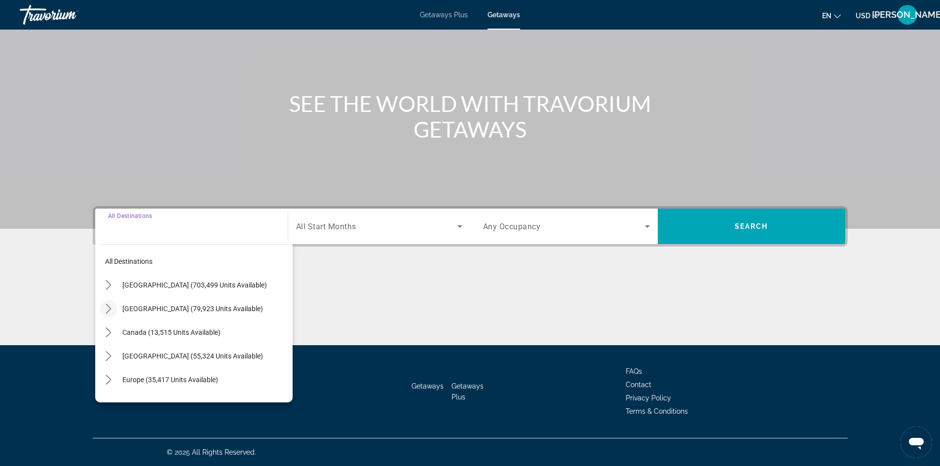
click at [111, 304] on icon "Toggle Mexico (79,923 units available) submenu" at bounding box center [109, 309] width 10 height 10
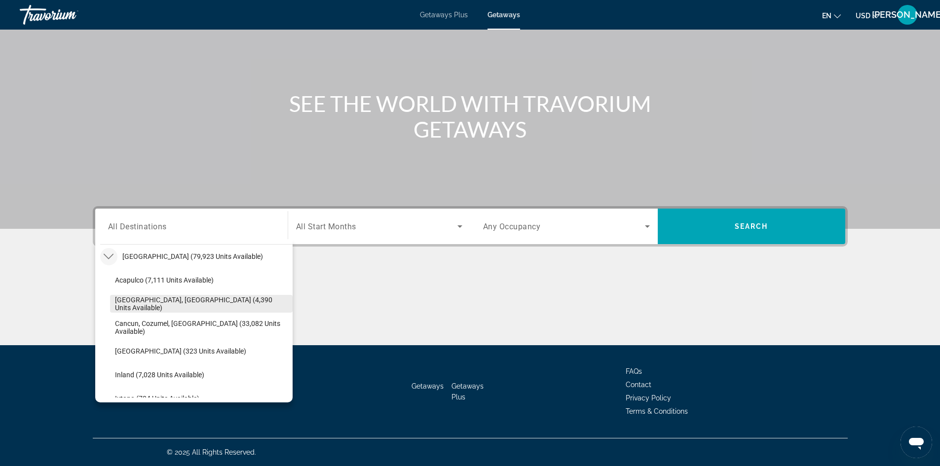
click at [155, 305] on span "[GEOGRAPHIC_DATA], [GEOGRAPHIC_DATA] (4,390 units available)" at bounding box center [201, 304] width 173 height 16
type input "**********"
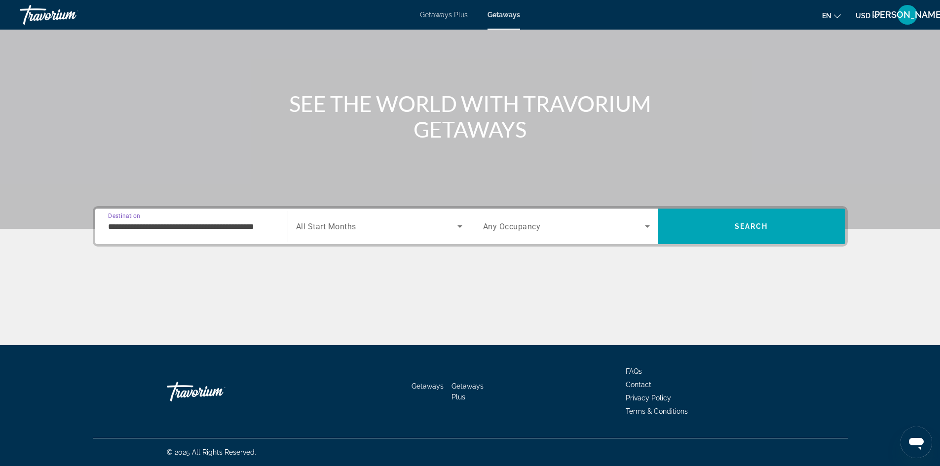
click at [332, 222] on span "All Start Months" at bounding box center [326, 226] width 60 height 9
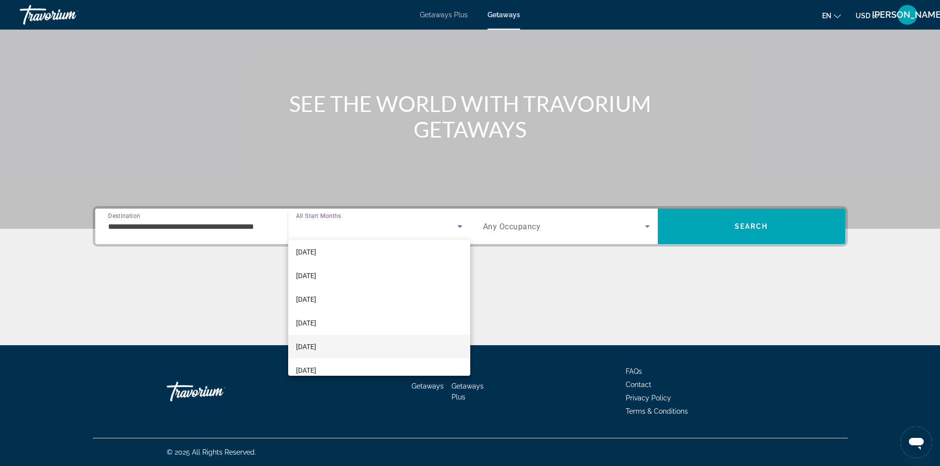
scroll to position [148, 0]
click at [316, 320] on span "[DATE]" at bounding box center [306, 321] width 20 height 12
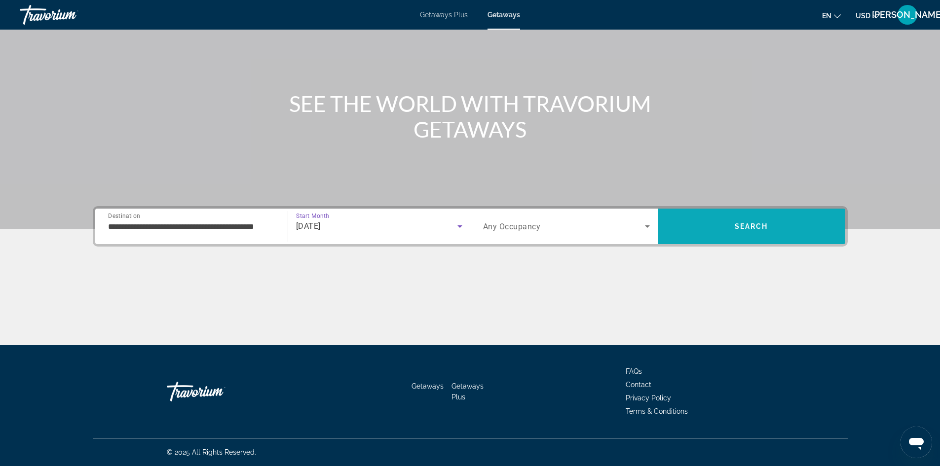
click at [712, 227] on span "Search" at bounding box center [751, 227] width 187 height 24
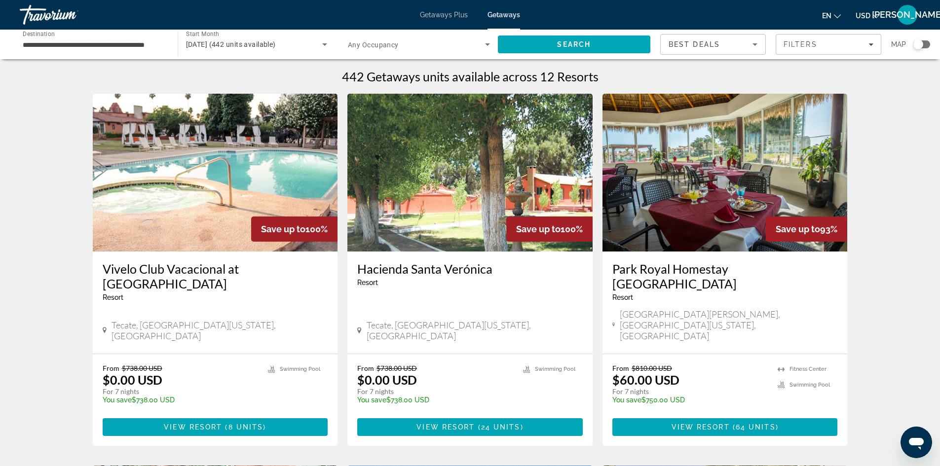
click at [444, 16] on span "Getaways Plus" at bounding box center [444, 15] width 48 height 8
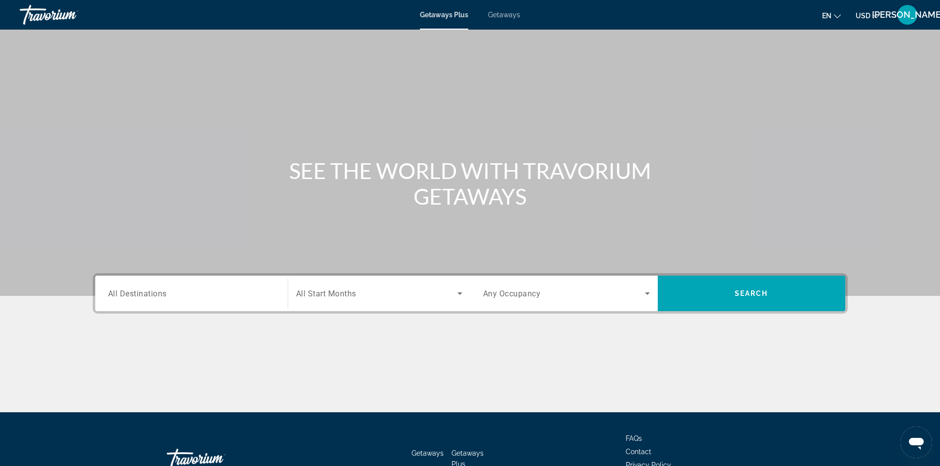
click at [160, 294] on span "All Destinations" at bounding box center [137, 293] width 59 height 9
click at [160, 294] on input "Destination All Destinations" at bounding box center [191, 294] width 167 height 12
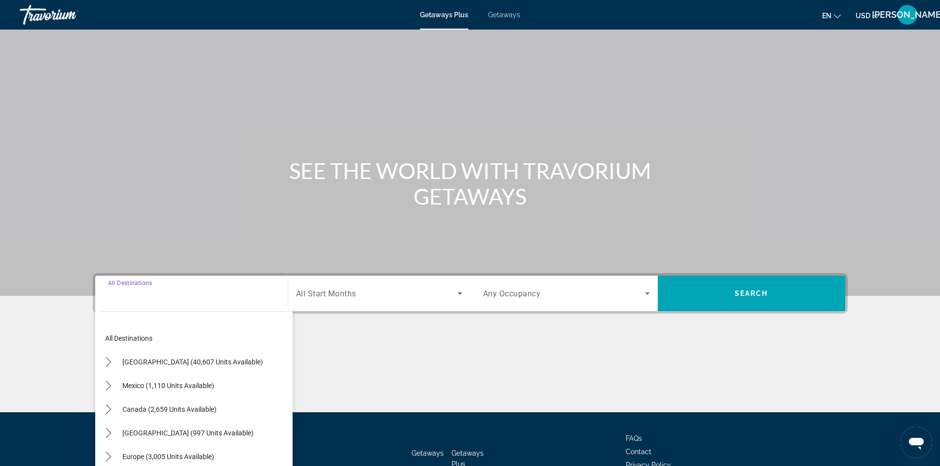
scroll to position [67, 0]
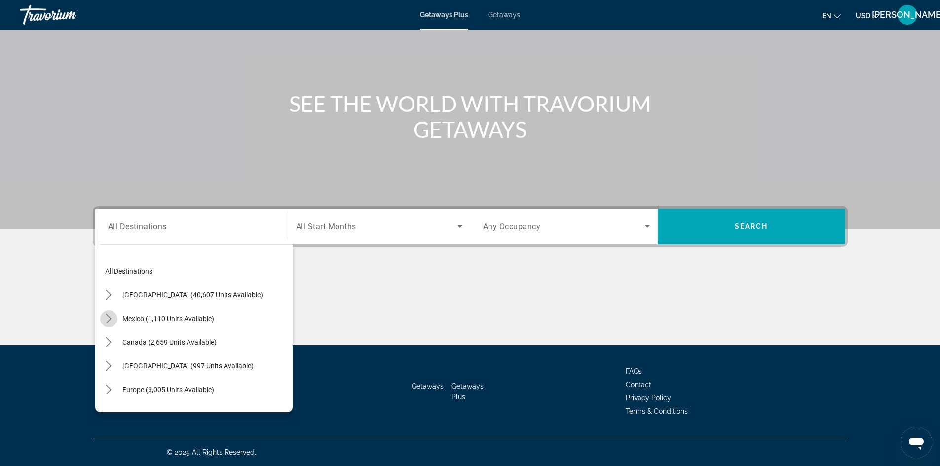
click at [110, 310] on mat-icon "Toggle Mexico (1,110 units available) submenu" at bounding box center [108, 318] width 17 height 17
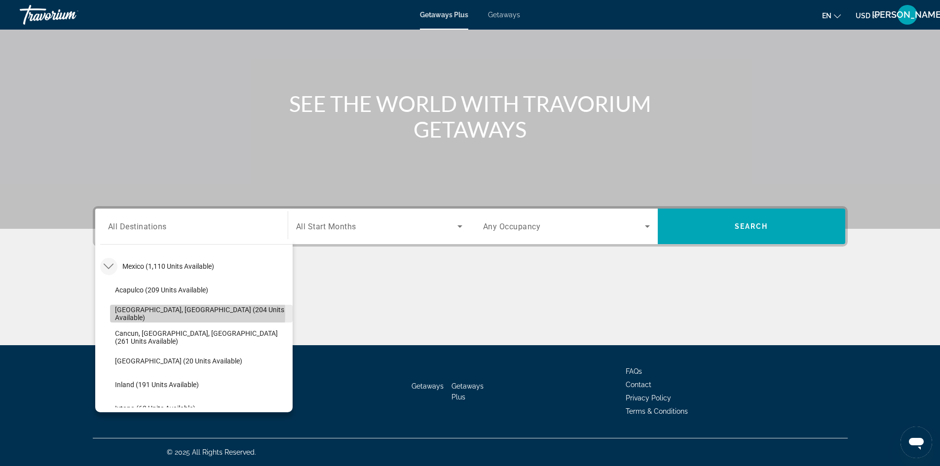
click at [122, 314] on span "[GEOGRAPHIC_DATA], [GEOGRAPHIC_DATA] (204 units available)" at bounding box center [201, 314] width 173 height 16
type input "**********"
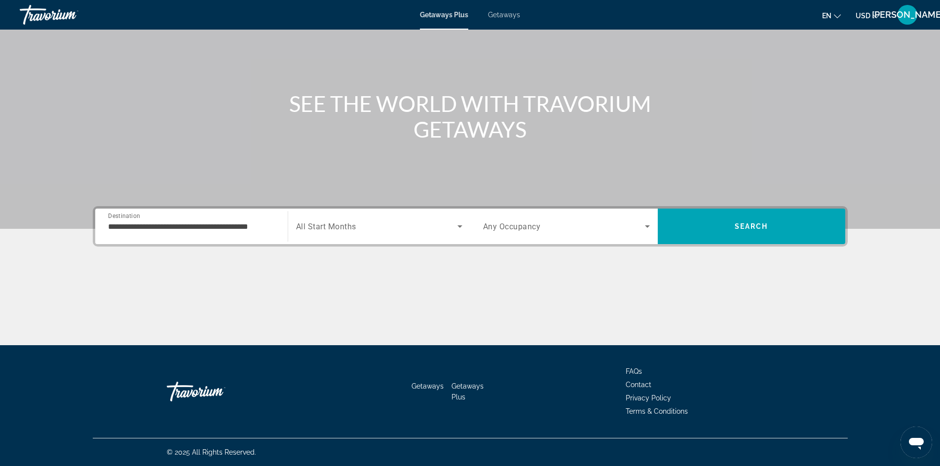
click at [312, 234] on div "Search widget" at bounding box center [379, 227] width 166 height 28
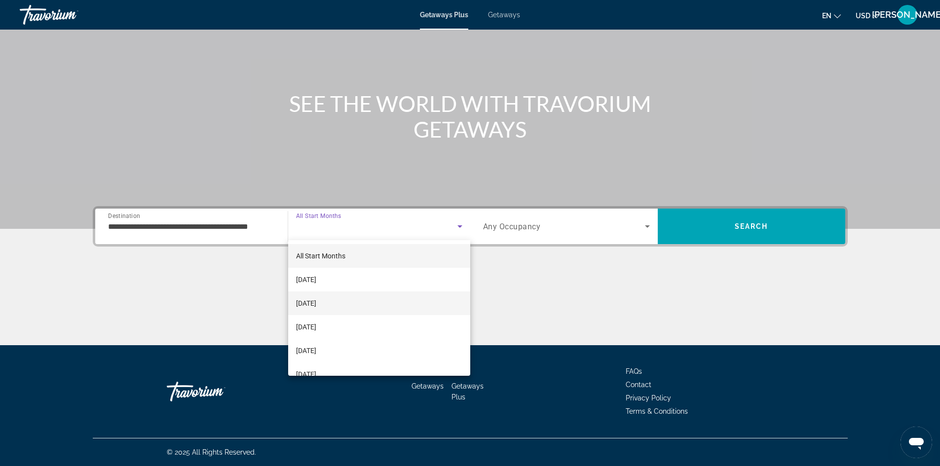
scroll to position [197, 0]
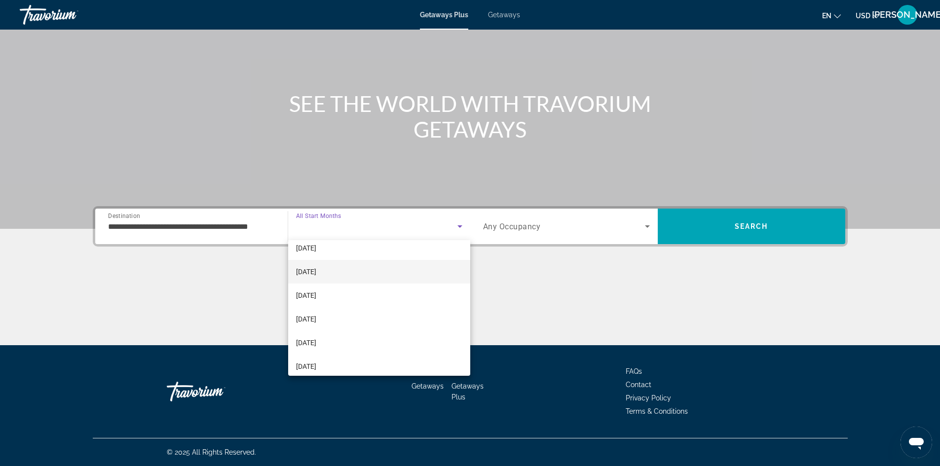
click at [316, 272] on span "[DATE]" at bounding box center [306, 272] width 20 height 12
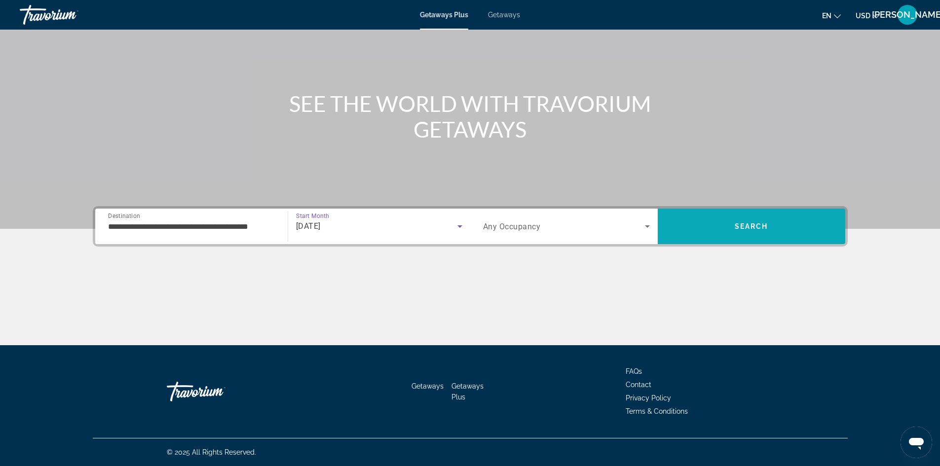
click at [733, 231] on span "Search" at bounding box center [751, 227] width 187 height 24
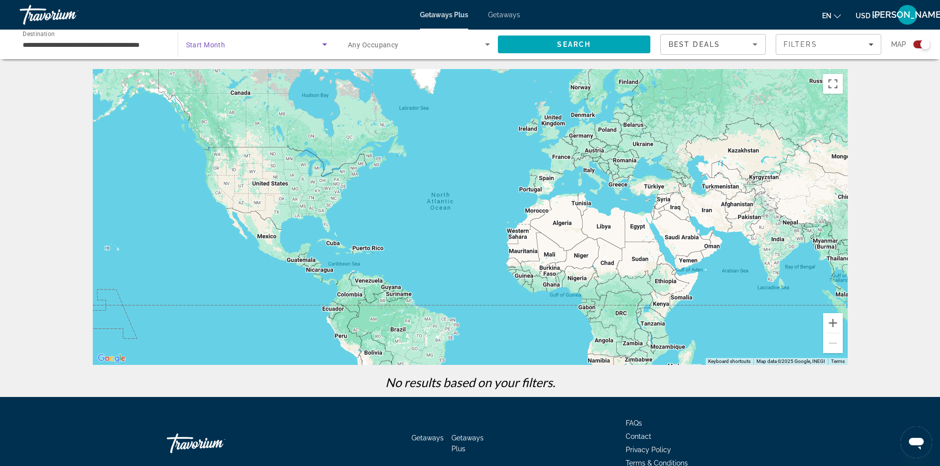
click at [256, 44] on span "Search widget" at bounding box center [254, 44] width 137 height 12
click at [228, 74] on span "All Start Months" at bounding box center [209, 74] width 49 height 8
click at [591, 48] on span "Search" at bounding box center [574, 45] width 153 height 24
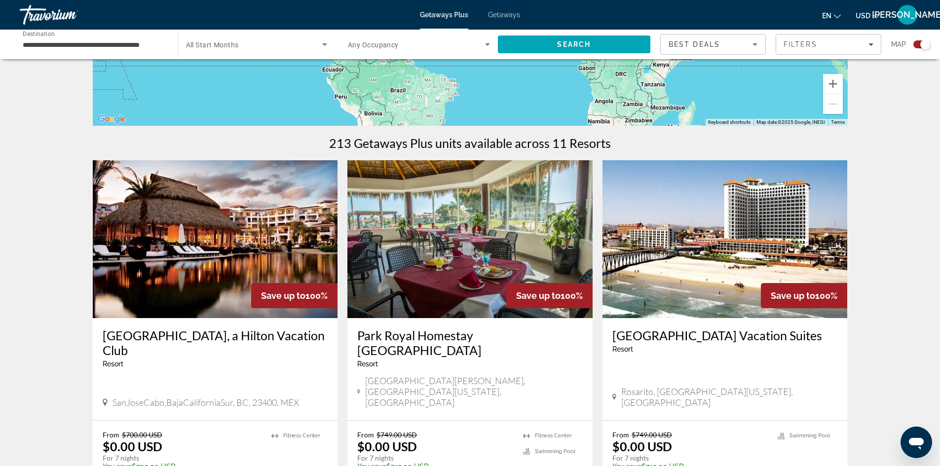
scroll to position [247, 0]
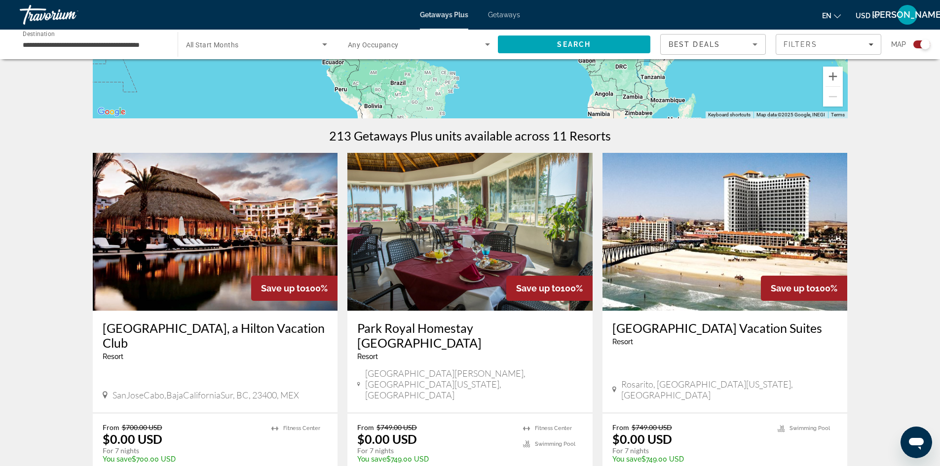
click at [220, 245] on img "Main content" at bounding box center [215, 232] width 245 height 158
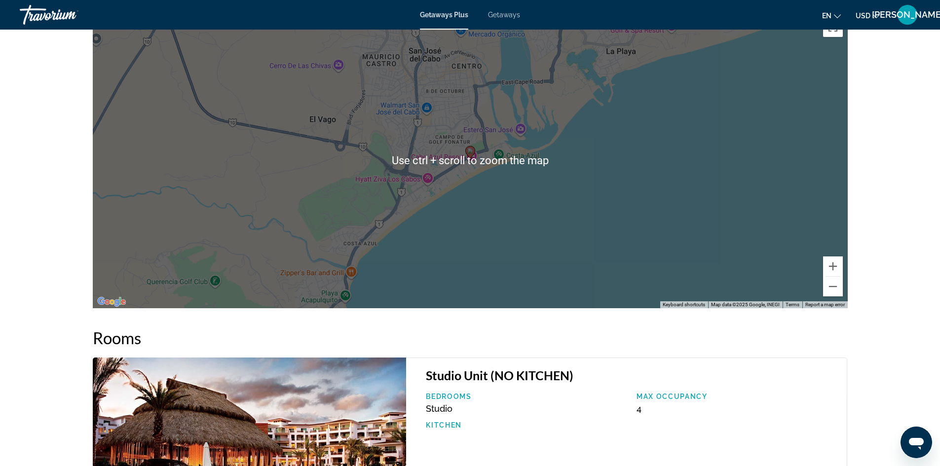
scroll to position [1036, 0]
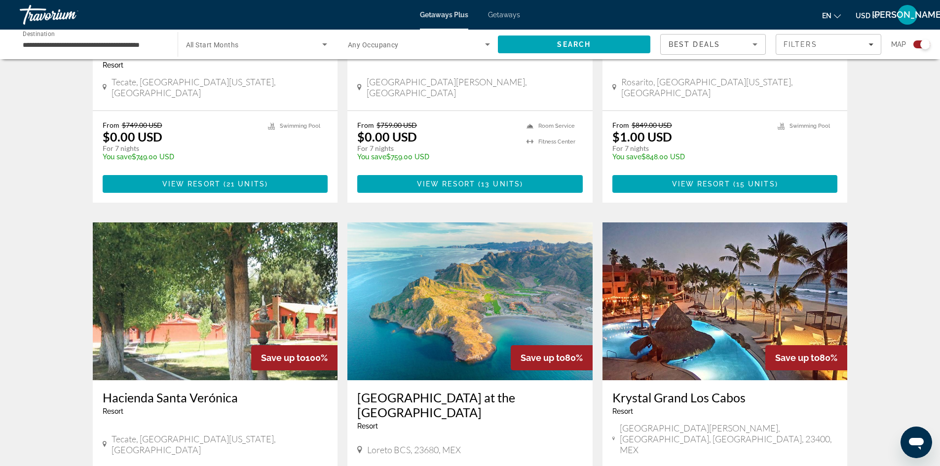
scroll to position [893, 0]
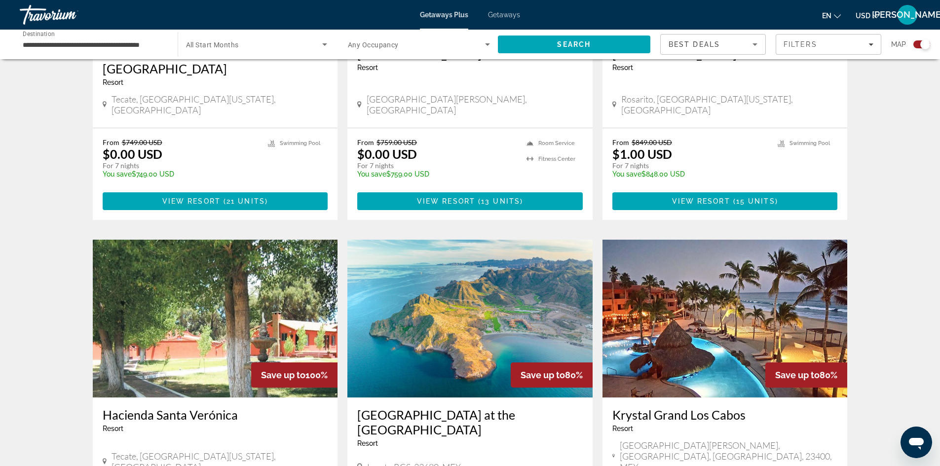
click at [688, 276] on img "Main content" at bounding box center [724, 319] width 245 height 158
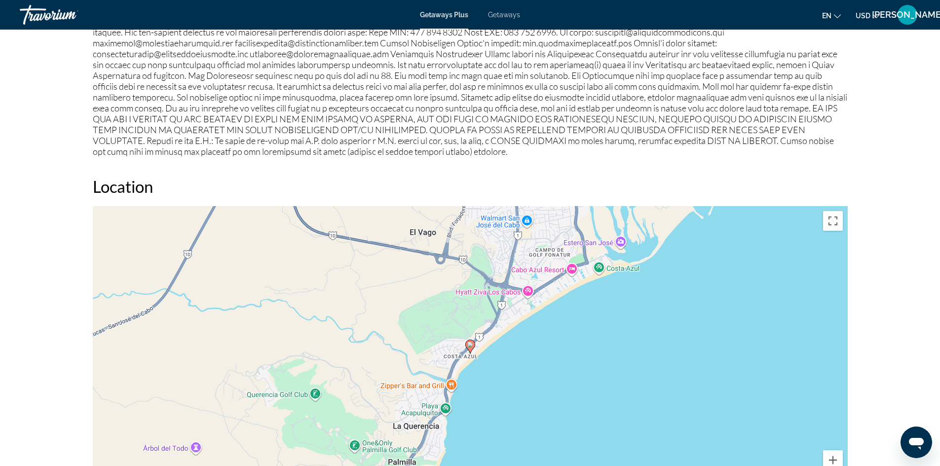
scroll to position [1085, 0]
